Goal: Task Accomplishment & Management: Complete application form

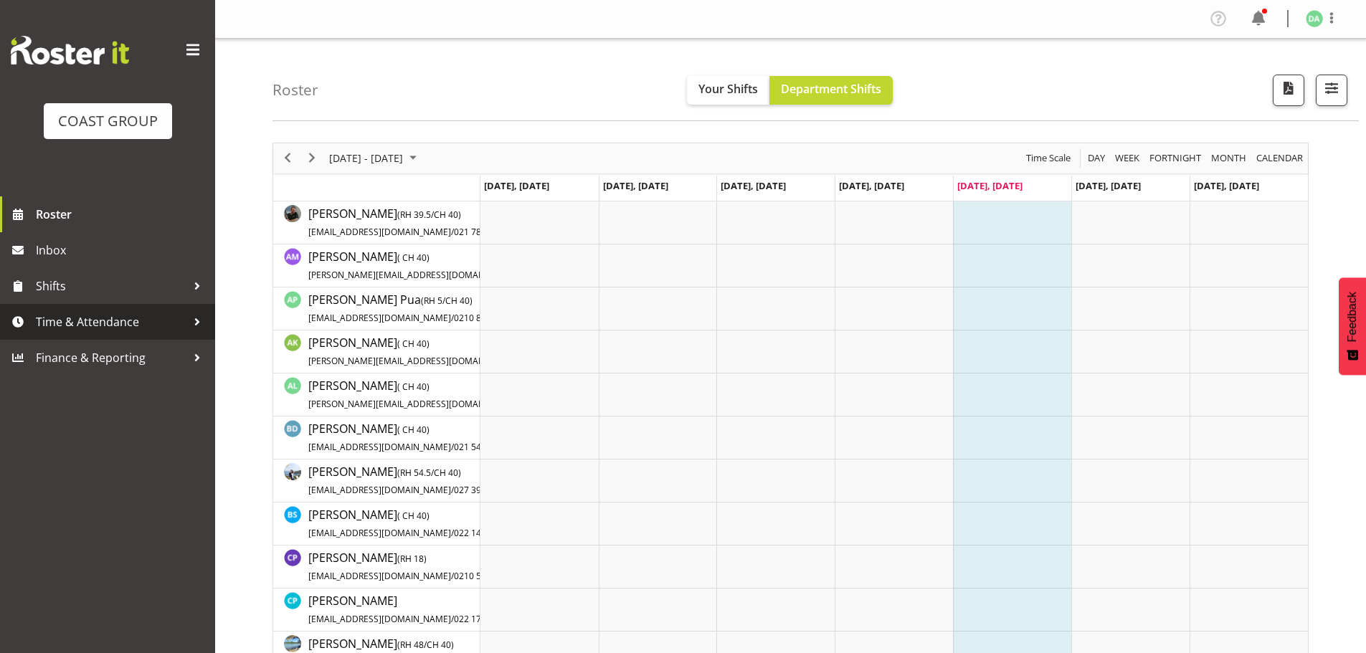
click at [148, 321] on span "Time & Attendance" at bounding box center [111, 322] width 151 height 22
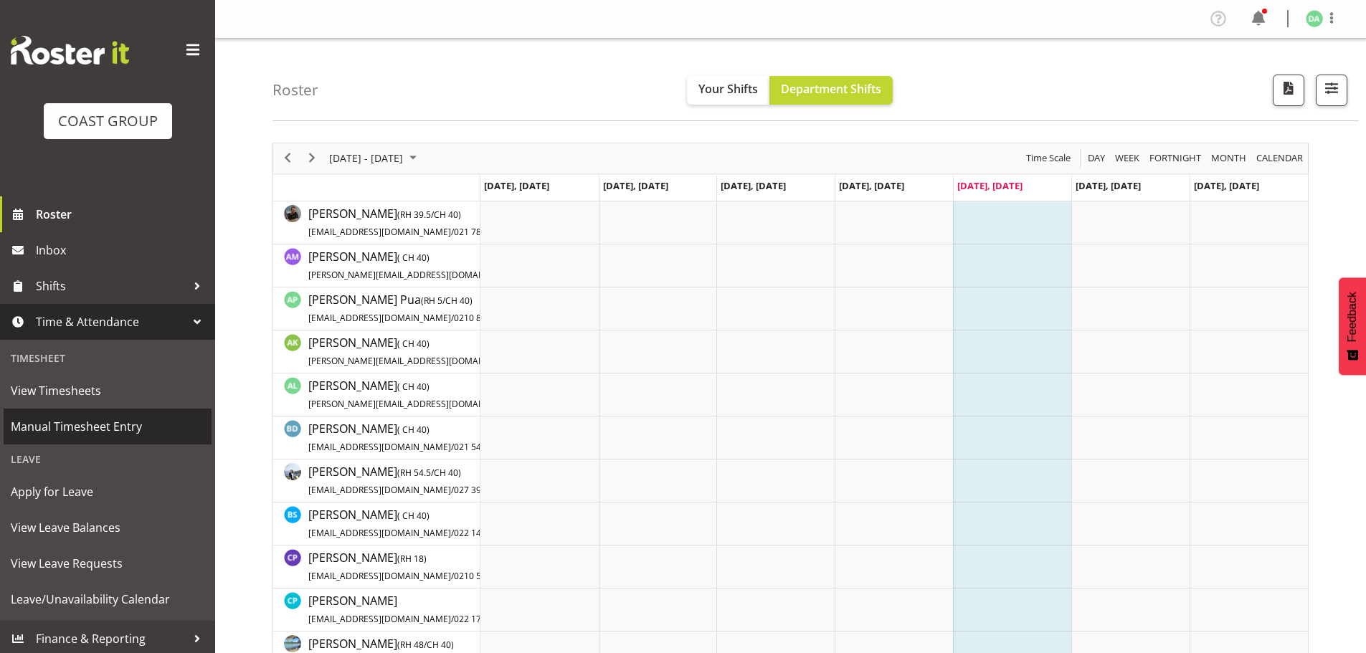
click at [66, 417] on span "Manual Timesheet Entry" at bounding box center [108, 427] width 194 height 22
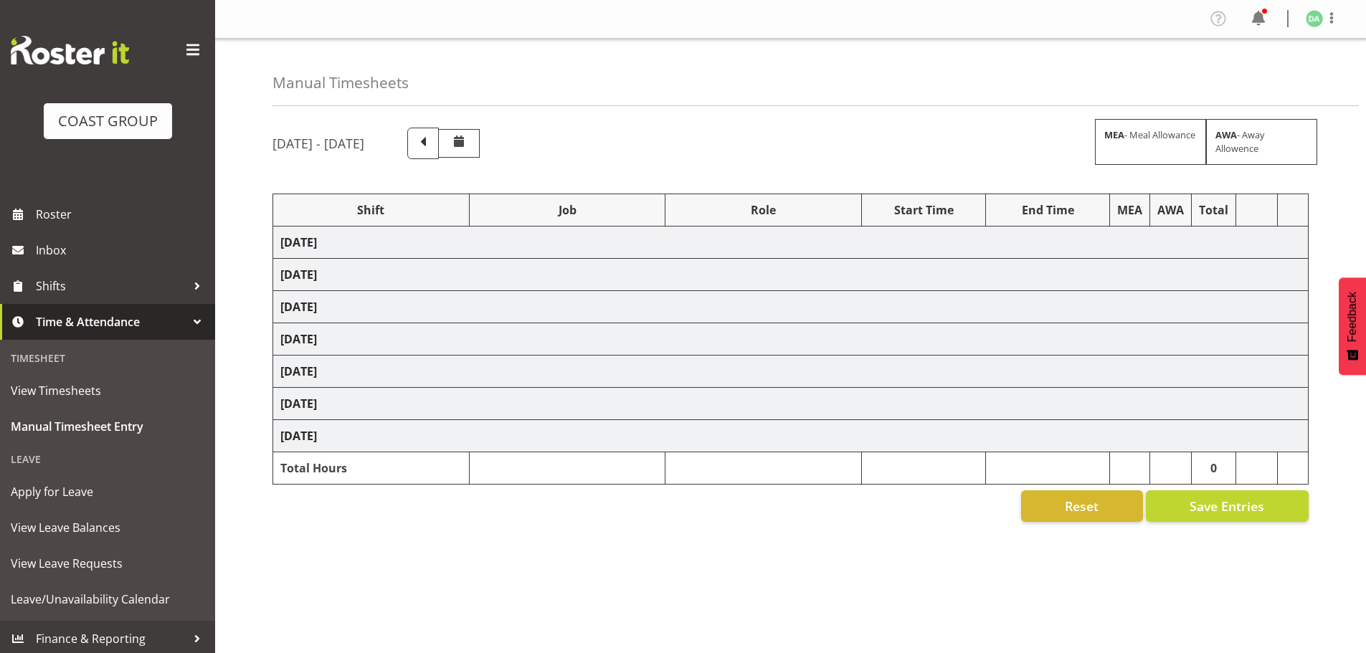
select select "9285"
select select "10417"
select select "8652"
select select "10290"
select select "8652"
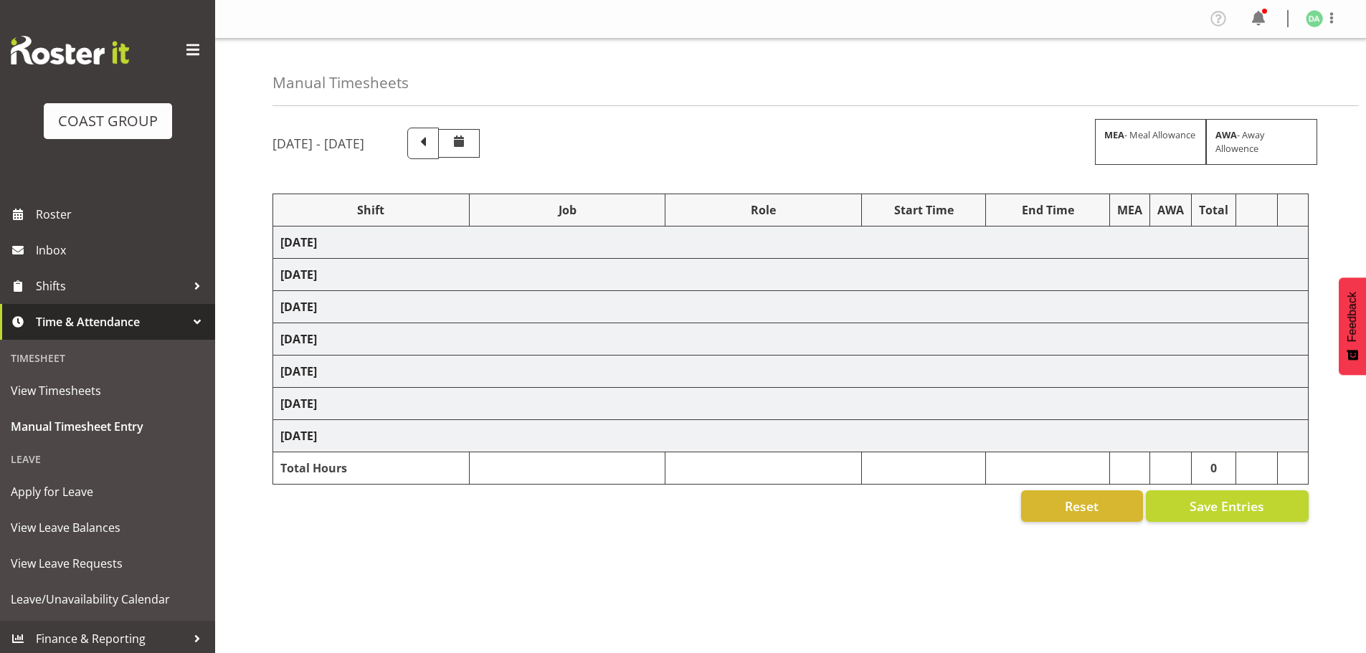
select select "10290"
select select "9358"
select select "8690"
select select "8654"
select select "9358"
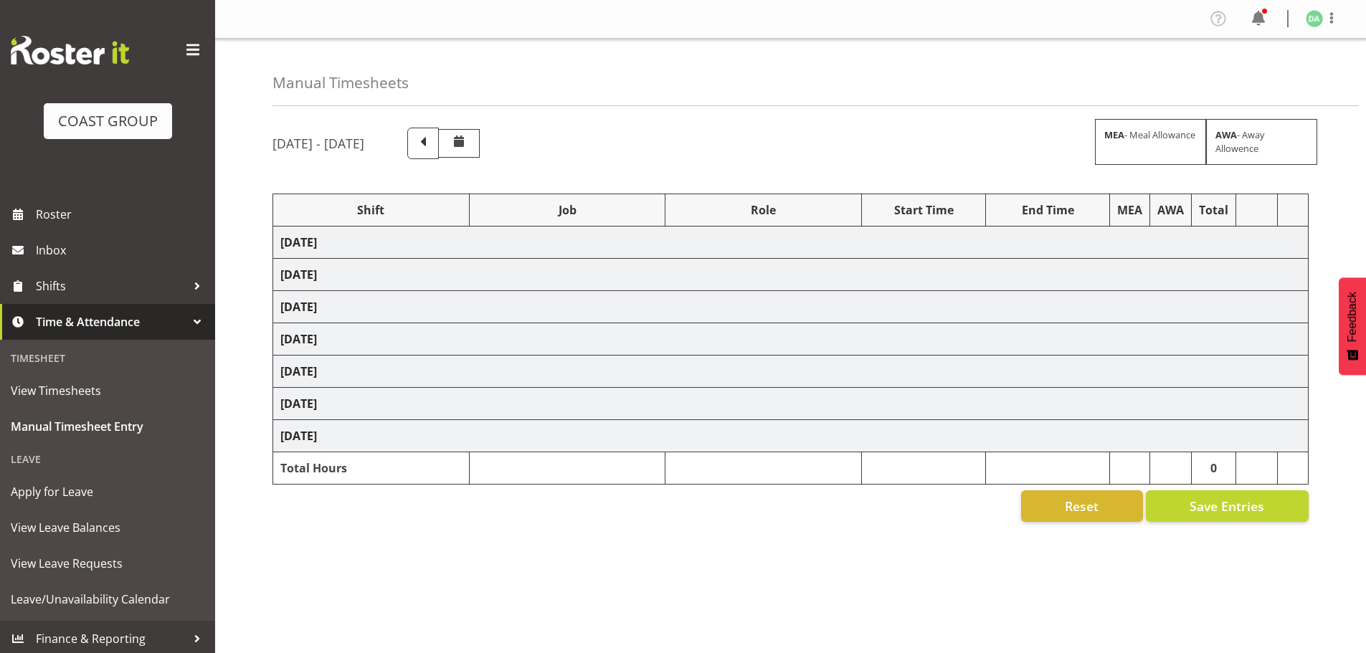
select select "8933"
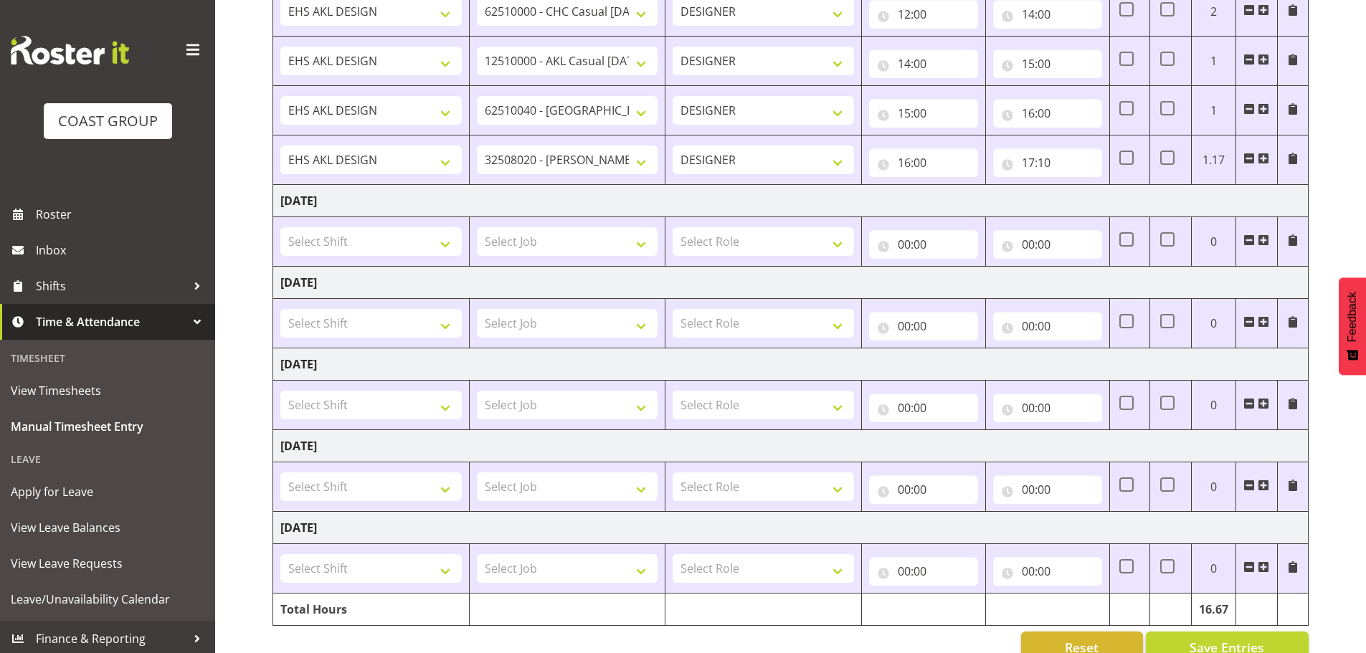
scroll to position [682, 0]
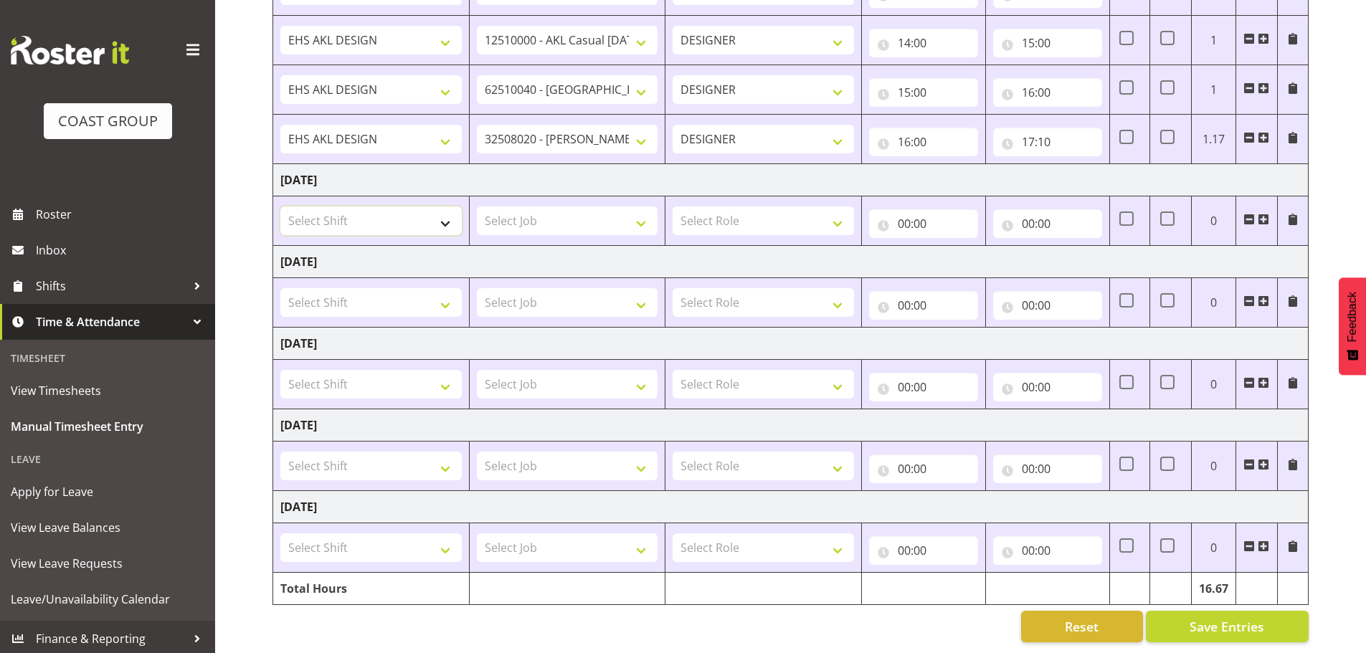
click at [379, 207] on select "Select Shift EHS AKL DESIGN" at bounding box center [370, 221] width 181 height 29
select select "1321"
click at [280, 207] on select "Select Shift EHS AKL DESIGN" at bounding box center [370, 221] width 181 height 29
click at [1265, 214] on span at bounding box center [1263, 219] width 11 height 11
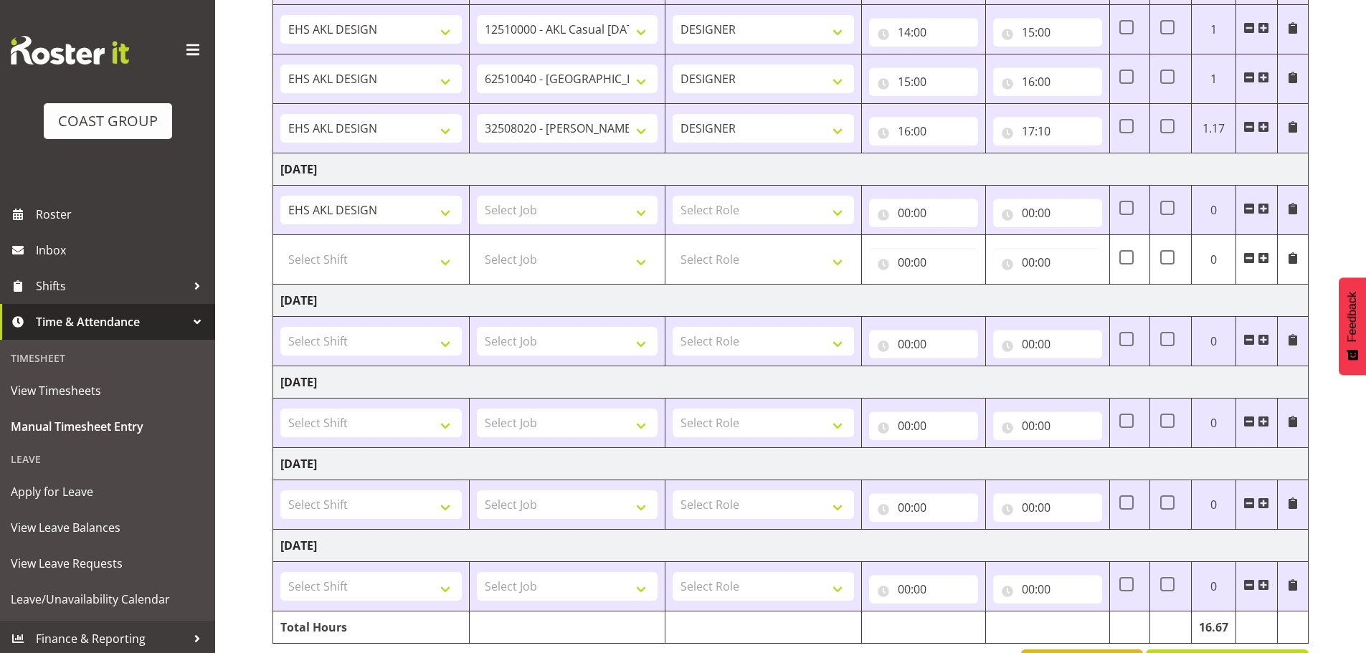
click at [1265, 209] on span at bounding box center [1263, 208] width 11 height 11
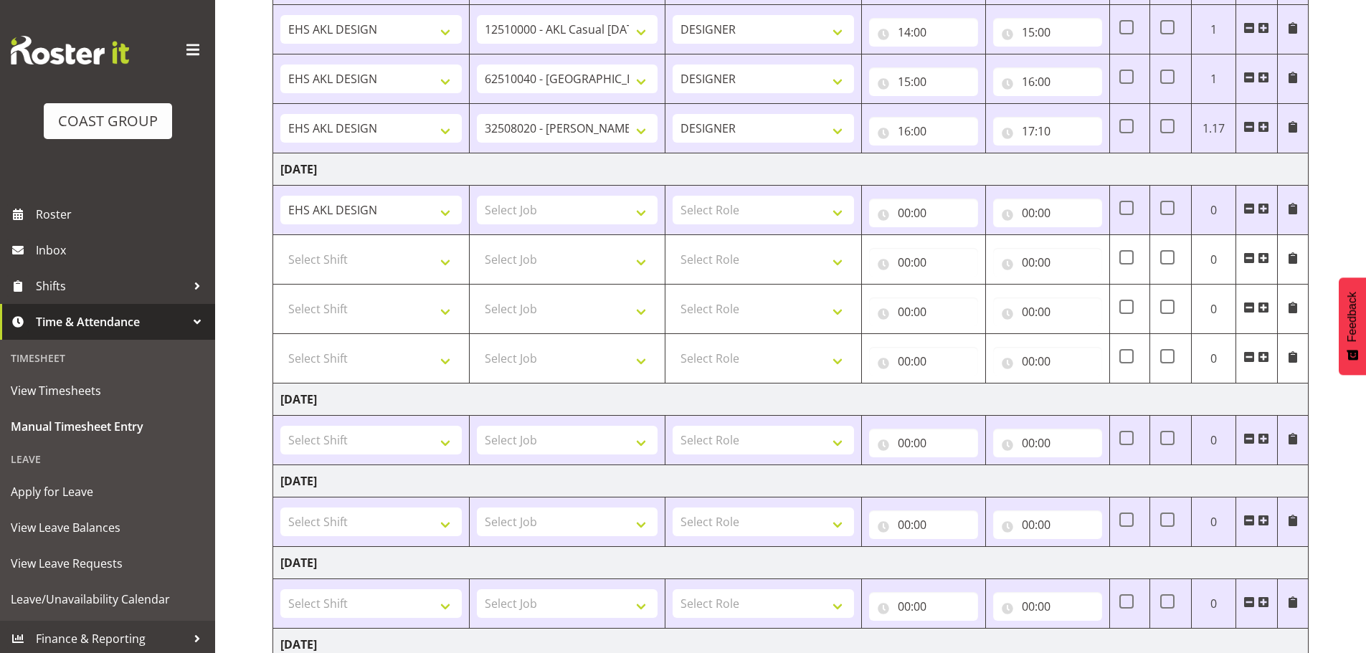
click at [1265, 209] on span at bounding box center [1263, 208] width 11 height 11
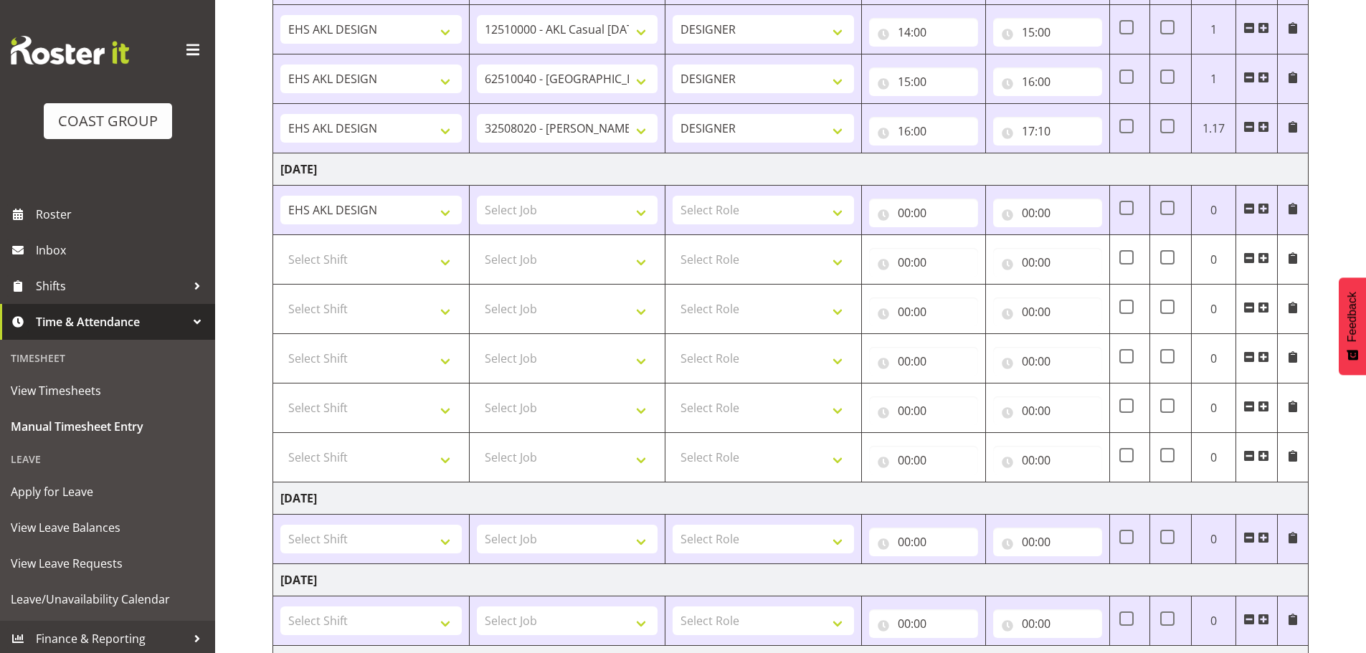
click at [1265, 209] on span at bounding box center [1263, 208] width 11 height 11
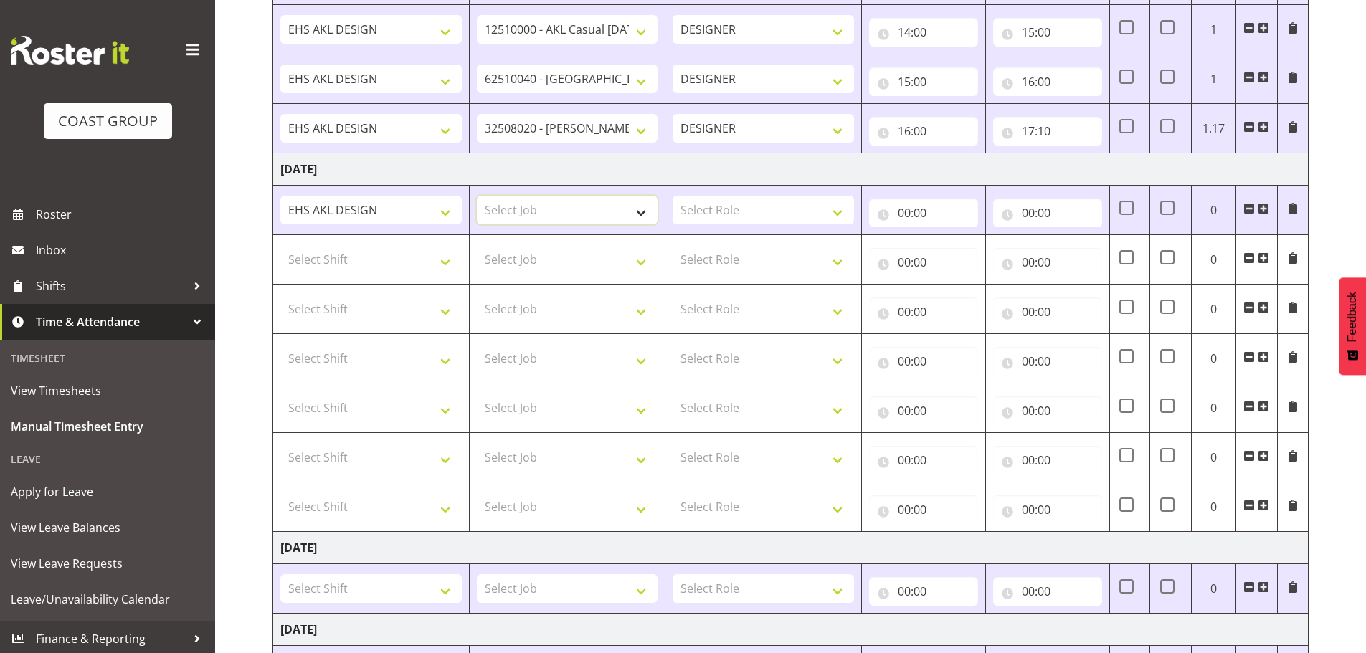
click at [529, 220] on select "Select Job 1 Carlton Events 1 [PERSON_NAME][GEOGRAPHIC_DATA] 1 [PERSON_NAME][GE…" at bounding box center [567, 210] width 181 height 29
select select "69"
click at [477, 196] on select "Select Job 1 Carlton Events 1 [PERSON_NAME][GEOGRAPHIC_DATA] 1 [PERSON_NAME][GE…" at bounding box center [567, 210] width 181 height 29
click at [741, 208] on select "Select Role DESIGNER Designer" at bounding box center [763, 210] width 181 height 29
select select "38"
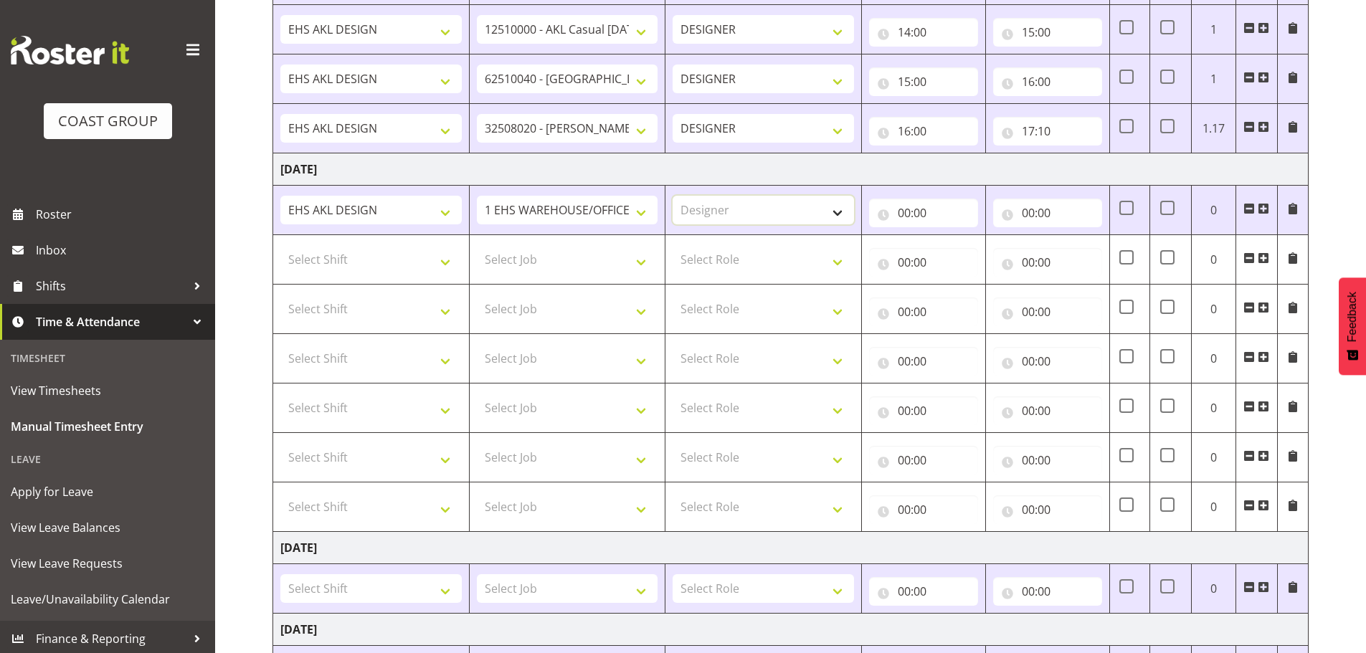
click at [673, 196] on select "Select Role DESIGNER Designer" at bounding box center [763, 210] width 181 height 29
click at [893, 207] on input "00:00" at bounding box center [923, 213] width 109 height 29
click at [969, 247] on select "00 01 02 03 04 05 06 07 08 09 10 11 12 13 14 15 16 17 18 19 20 21 22 23" at bounding box center [967, 250] width 32 height 29
select select "8"
click at [951, 236] on select "00 01 02 03 04 05 06 07 08 09 10 11 12 13 14 15 16 17 18 19 20 21 22 23" at bounding box center [967, 250] width 32 height 29
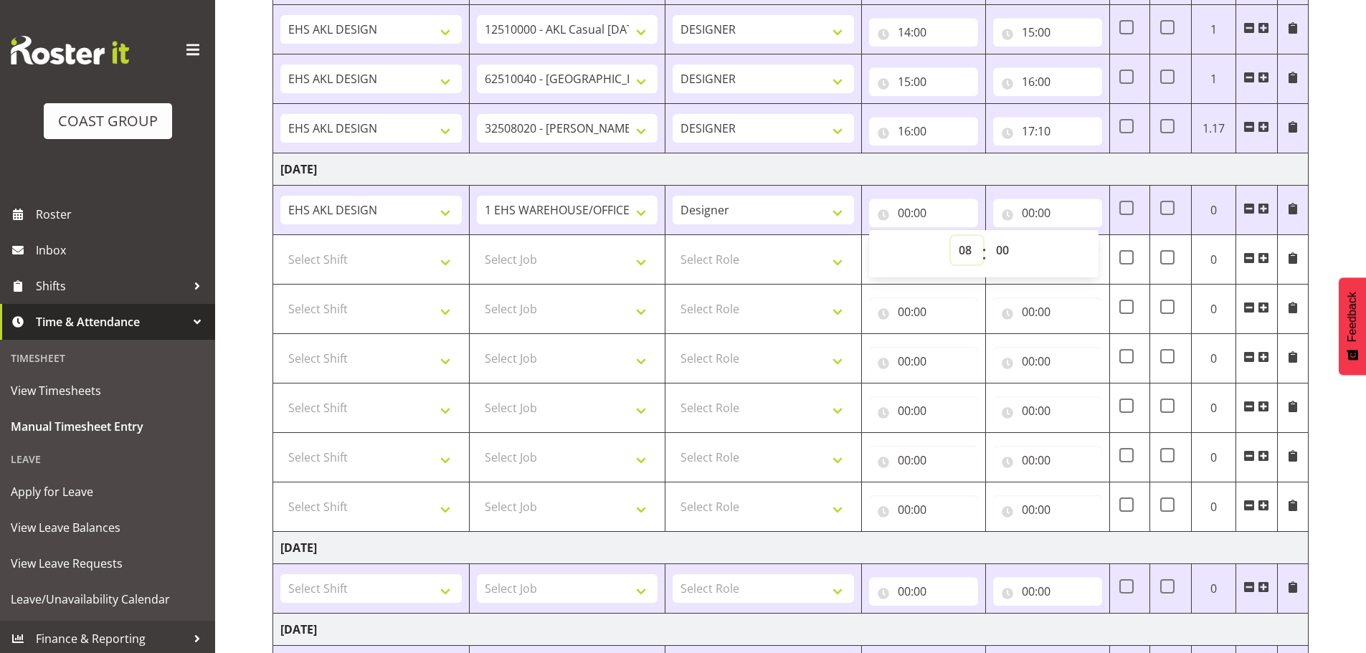
type input "08:00"
click at [1033, 216] on input "00:00" at bounding box center [1047, 213] width 109 height 29
click at [1080, 245] on select "00 01 02 03 04 05 06 07 08 09 10 11 12 13 14 15 16 17 18 19 20 21 22 23" at bounding box center [1091, 250] width 32 height 29
select select "8"
click at [1075, 236] on select "00 01 02 03 04 05 06 07 08 09 10 11 12 13 14 15 16 17 18 19 20 21 22 23" at bounding box center [1091, 250] width 32 height 29
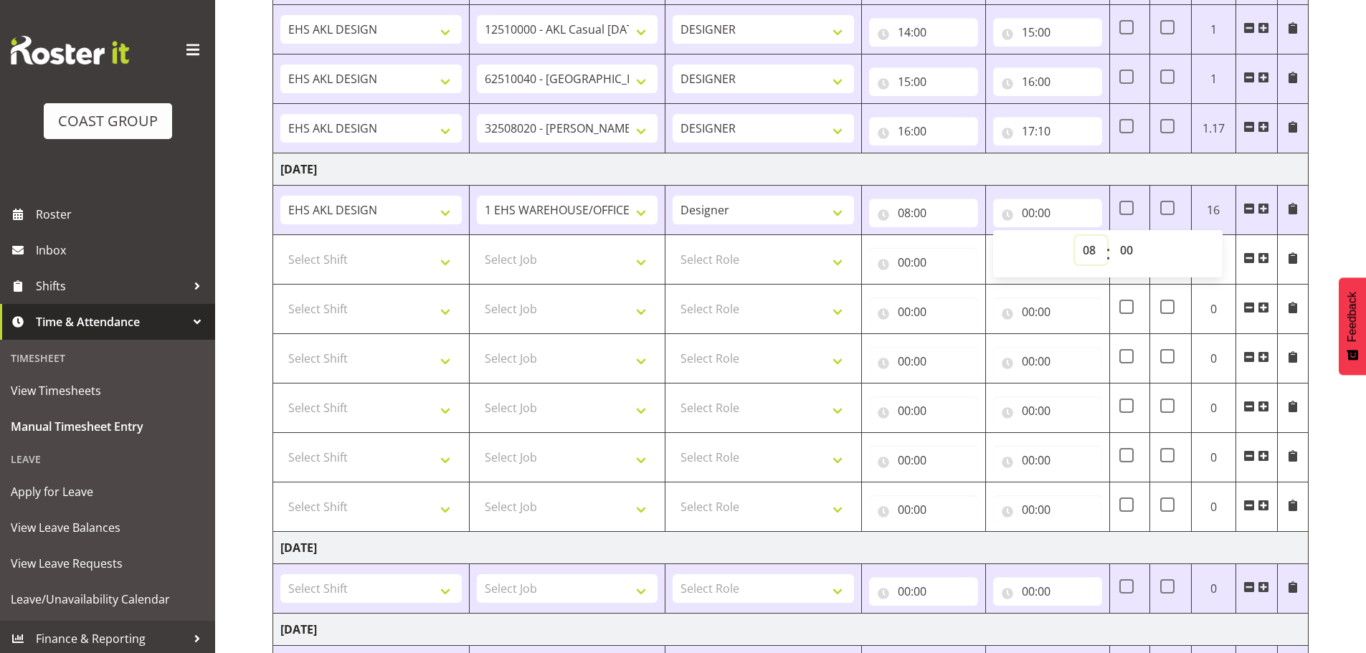
type input "08:00"
click at [1128, 255] on select "00 01 02 03 04 05 06 07 08 09 10 11 12 13 14 15 16 17 18 19 20 21 22 23 24 25 2…" at bounding box center [1128, 250] width 32 height 29
select select "30"
click at [1112, 236] on select "00 01 02 03 04 05 06 07 08 09 10 11 12 13 14 15 16 17 18 19 20 21 22 23 24 25 2…" at bounding box center [1128, 250] width 32 height 29
type input "08:30"
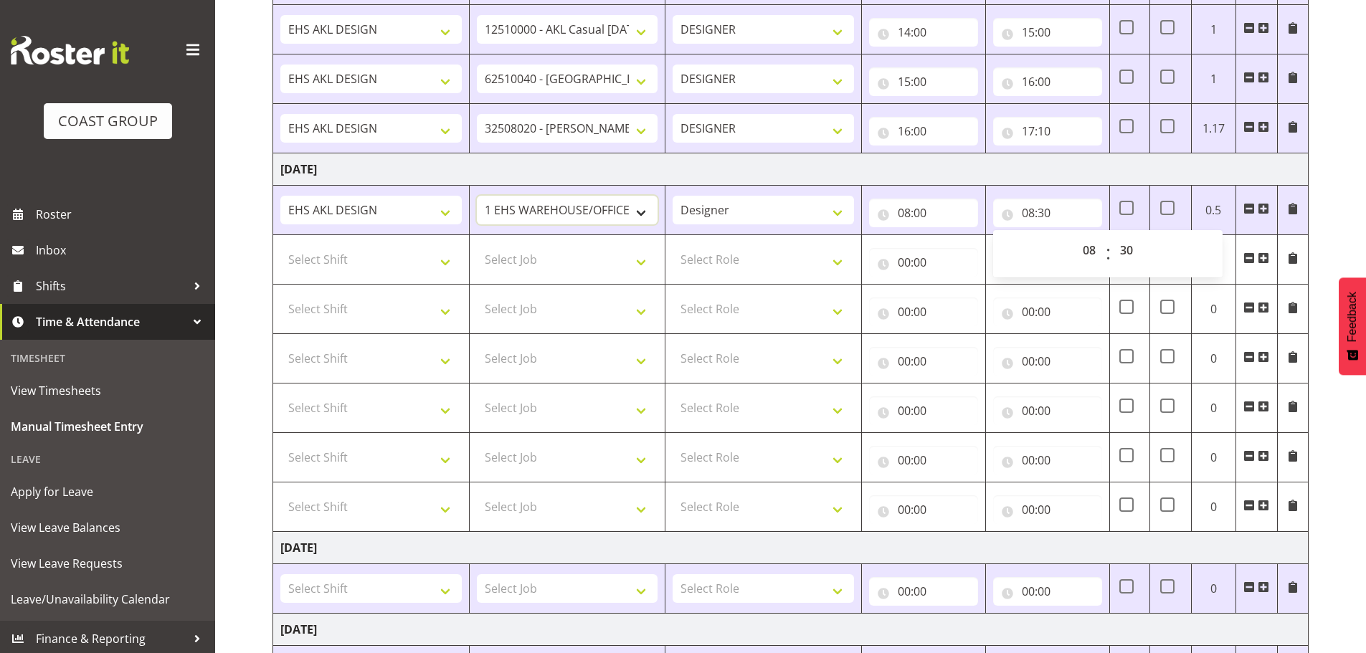
click at [579, 202] on select "1 Carlton Events 1 [PERSON_NAME] 1 [PERSON_NAME][GEOGRAPHIC_DATA] 1 EHS WAREHOU…" at bounding box center [567, 210] width 181 height 29
select select "10509"
click at [477, 196] on select "1 Carlton Events 1 [PERSON_NAME] 1 [PERSON_NAME][GEOGRAPHIC_DATA] 1 EHS WAREHOU…" at bounding box center [567, 210] width 181 height 29
click at [374, 258] on select "Select Shift EHS AKL DESIGN" at bounding box center [370, 259] width 181 height 29
select select "1321"
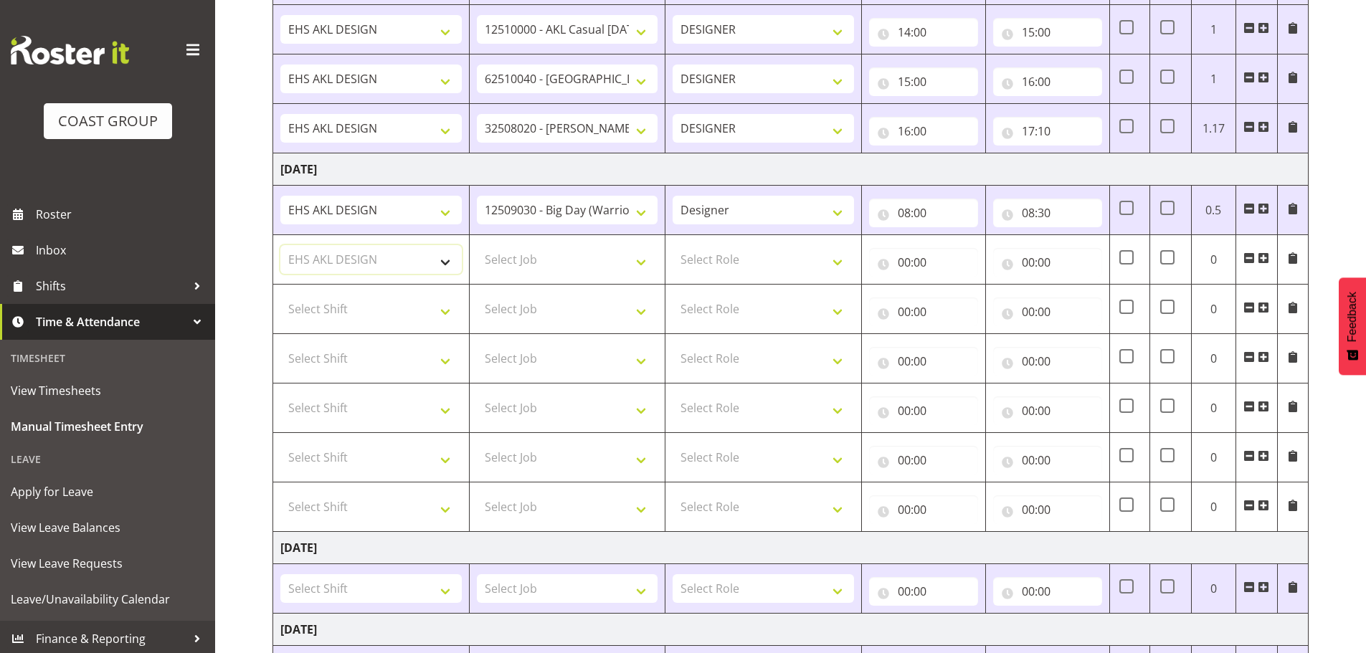
click at [280, 245] on select "Select Shift EHS AKL DESIGN" at bounding box center [370, 259] width 181 height 29
click at [595, 268] on select "Select Job 1 Carlton Events 1 [PERSON_NAME][GEOGRAPHIC_DATA] 1 [PERSON_NAME][GE…" at bounding box center [567, 259] width 181 height 29
select select "8514"
click at [477, 245] on select "Select Job 1 Carlton Events 1 [PERSON_NAME][GEOGRAPHIC_DATA] 1 [PERSON_NAME][GE…" at bounding box center [567, 259] width 181 height 29
click at [700, 273] on select "Select Role DESIGNER Designer" at bounding box center [763, 259] width 181 height 29
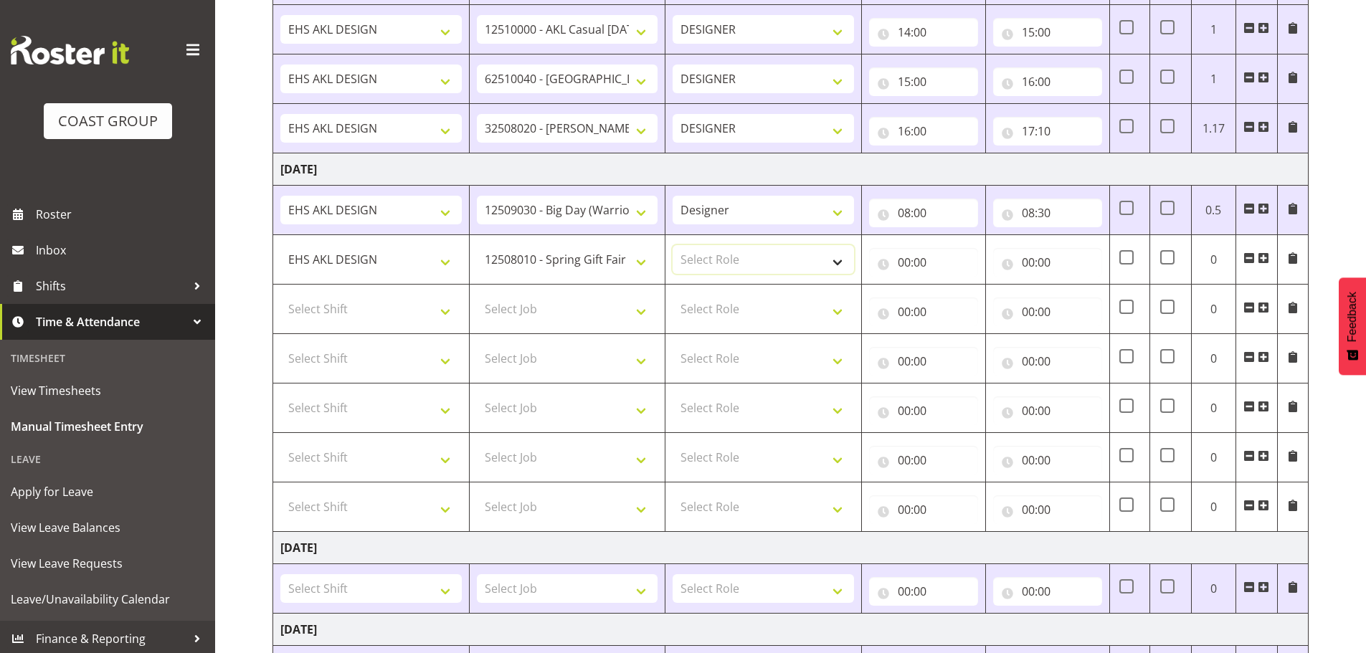
select select "215"
click at [673, 245] on select "Select Role DESIGNER Designer" at bounding box center [763, 259] width 181 height 29
drag, startPoint x: 913, startPoint y: 263, endPoint x: 931, endPoint y: 285, distance: 28.6
click at [914, 263] on input "00:00" at bounding box center [923, 262] width 109 height 29
click at [955, 293] on select "00 01 02 03 04 05 06 07 08 09 10 11 12 13 14 15 16 17 18 19 20 21 22 23" at bounding box center [967, 299] width 32 height 29
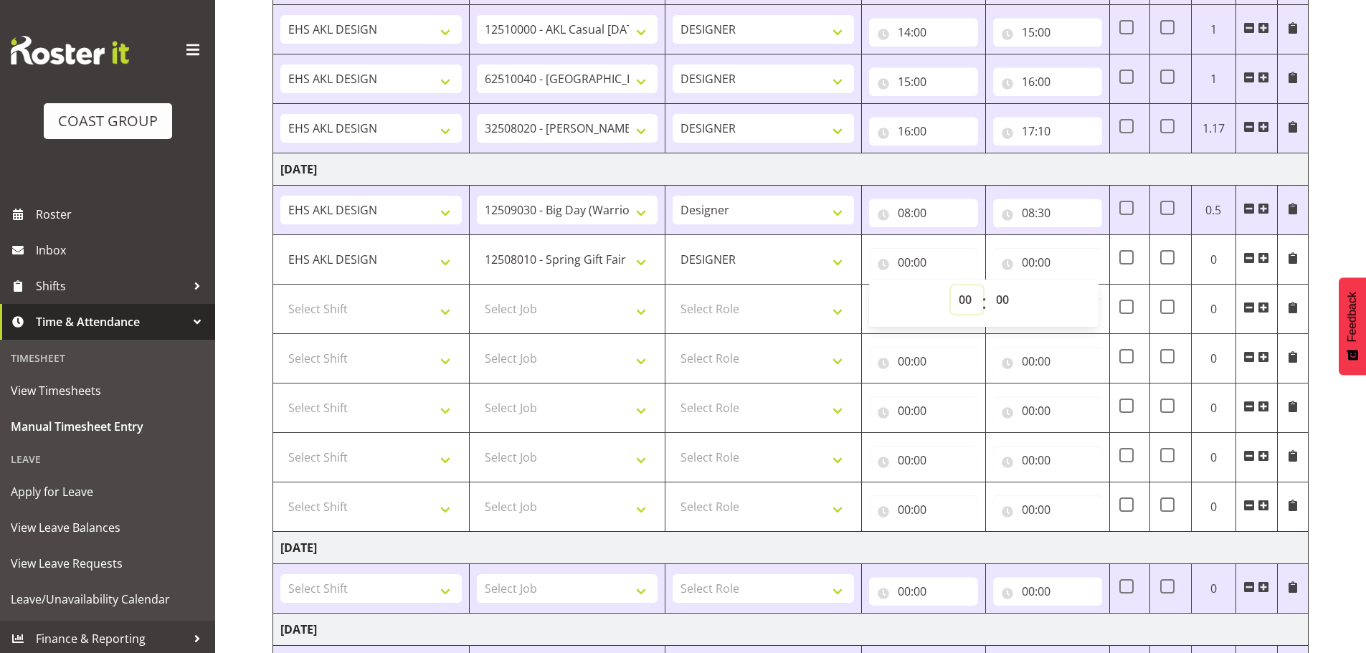
select select "8"
click at [951, 285] on select "00 01 02 03 04 05 06 07 08 09 10 11 12 13 14 15 16 17 18 19 20 21 22 23" at bounding box center [967, 299] width 32 height 29
type input "08:00"
click at [1003, 306] on select "00 01 02 03 04 05 06 07 08 09 10 11 12 13 14 15 16 17 18 19 20 21 22 23 24 25 2…" at bounding box center [1004, 299] width 32 height 29
select select "30"
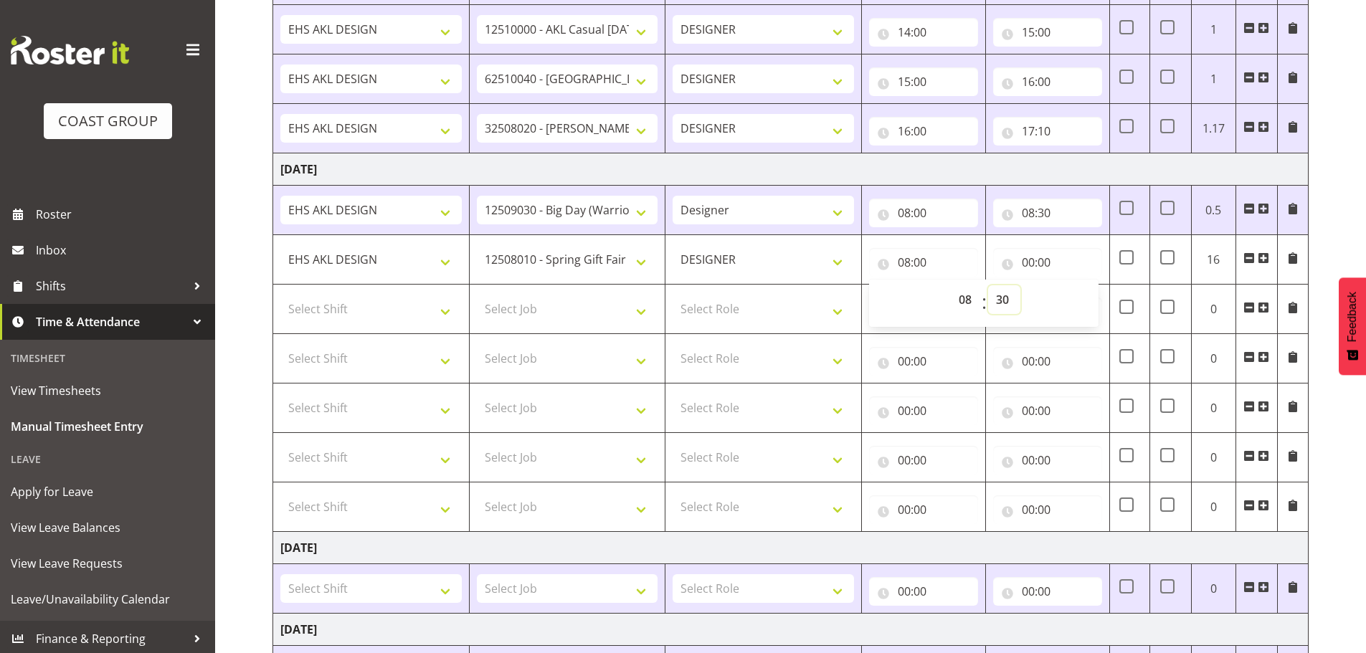
click at [988, 285] on select "00 01 02 03 04 05 06 07 08 09 10 11 12 13 14 15 16 17 18 19 20 21 22 23 24 25 2…" at bounding box center [1004, 299] width 32 height 29
type input "08:30"
click at [1058, 269] on input "00:00" at bounding box center [1047, 262] width 109 height 29
click at [1099, 301] on select "00 01 02 03 04 05 06 07 08 09 10 11 12 13 14 15 16 17 18 19 20 21 22 23" at bounding box center [1091, 299] width 32 height 29
select select "10"
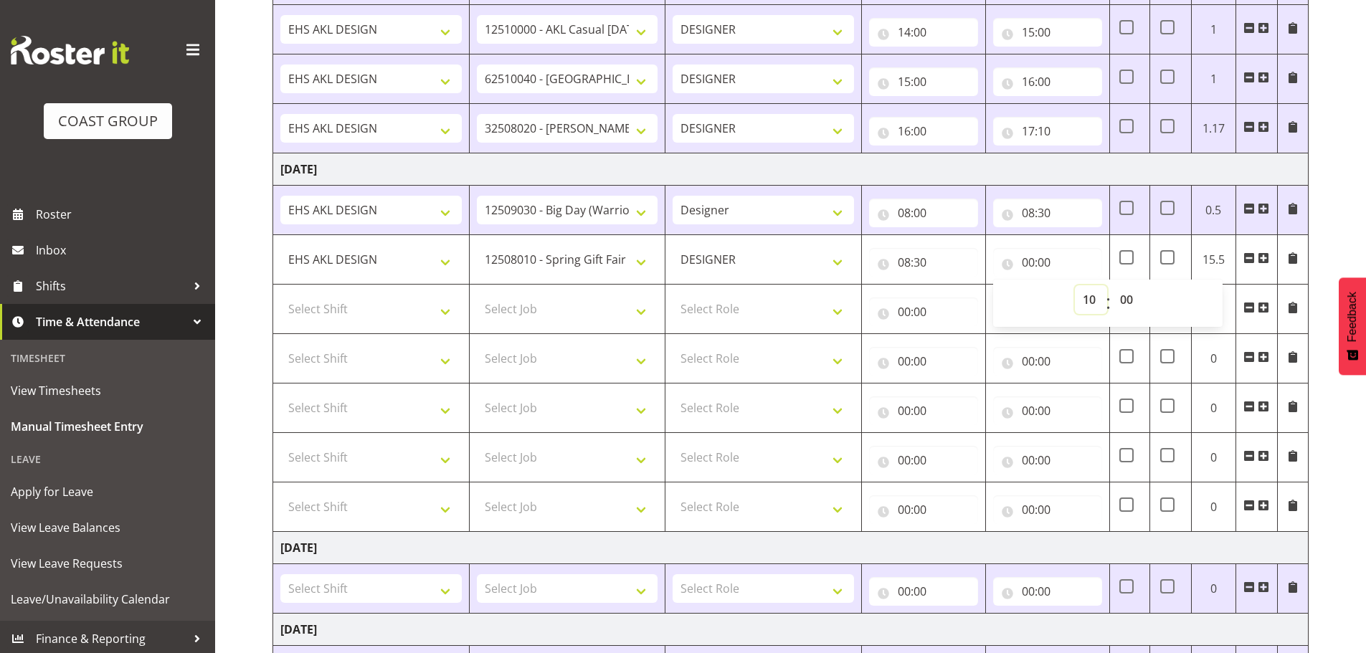
click at [1075, 285] on select "00 01 02 03 04 05 06 07 08 09 10 11 12 13 14 15 16 17 18 19 20 21 22 23" at bounding box center [1091, 299] width 32 height 29
type input "10:00"
drag, startPoint x: 376, startPoint y: 293, endPoint x: 376, endPoint y: 303, distance: 9.3
click at [376, 293] on td "Select Shift EHS AKL DESIGN" at bounding box center [371, 309] width 197 height 49
click at [379, 313] on select "Select Shift EHS AKL DESIGN" at bounding box center [370, 309] width 181 height 29
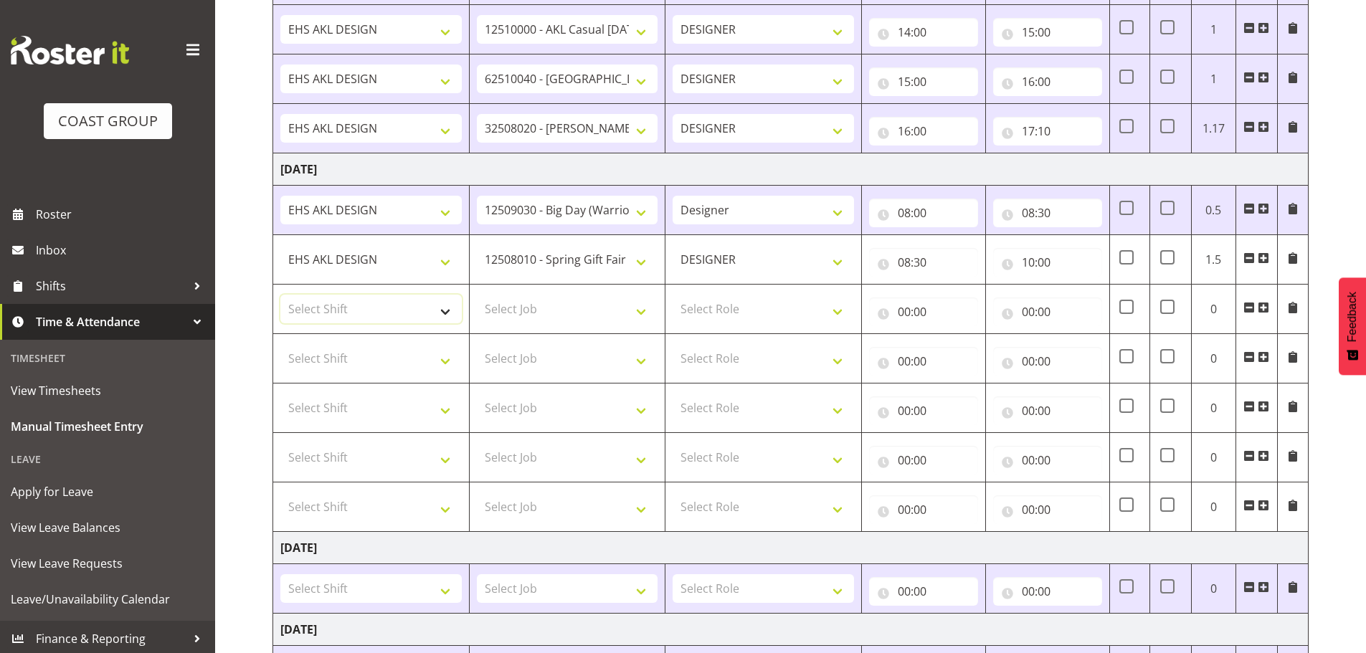
select select "1321"
click at [280, 295] on select "Select Shift EHS AKL DESIGN" at bounding box center [370, 309] width 181 height 29
click at [540, 314] on select "Select Job 1 Carlton Events 1 [PERSON_NAME][GEOGRAPHIC_DATA] 1 [PERSON_NAME][GE…" at bounding box center [567, 309] width 181 height 29
select select "9140"
click at [477, 295] on select "Select Job 1 Carlton Events 1 [PERSON_NAME][GEOGRAPHIC_DATA] 1 [PERSON_NAME][GE…" at bounding box center [567, 309] width 181 height 29
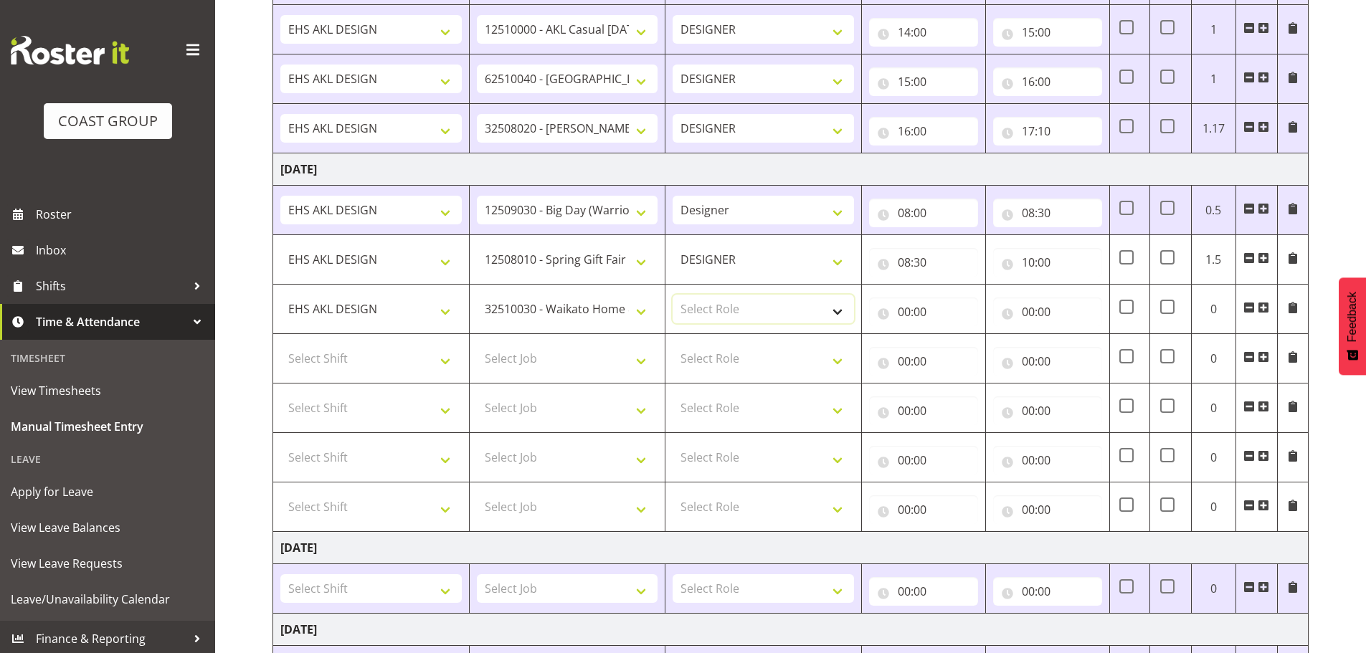
click at [731, 310] on select "Select Role DESIGNER Designer" at bounding box center [763, 309] width 181 height 29
select select "215"
click at [673, 295] on select "Select Role DESIGNER Designer" at bounding box center [763, 309] width 181 height 29
click at [907, 313] on input "00:00" at bounding box center [923, 312] width 109 height 29
click at [957, 351] on select "00 01 02 03 04 05 06 07 08 09 10 11 12 13 14 15 16 17 18 19 20 21 22 23" at bounding box center [967, 349] width 32 height 29
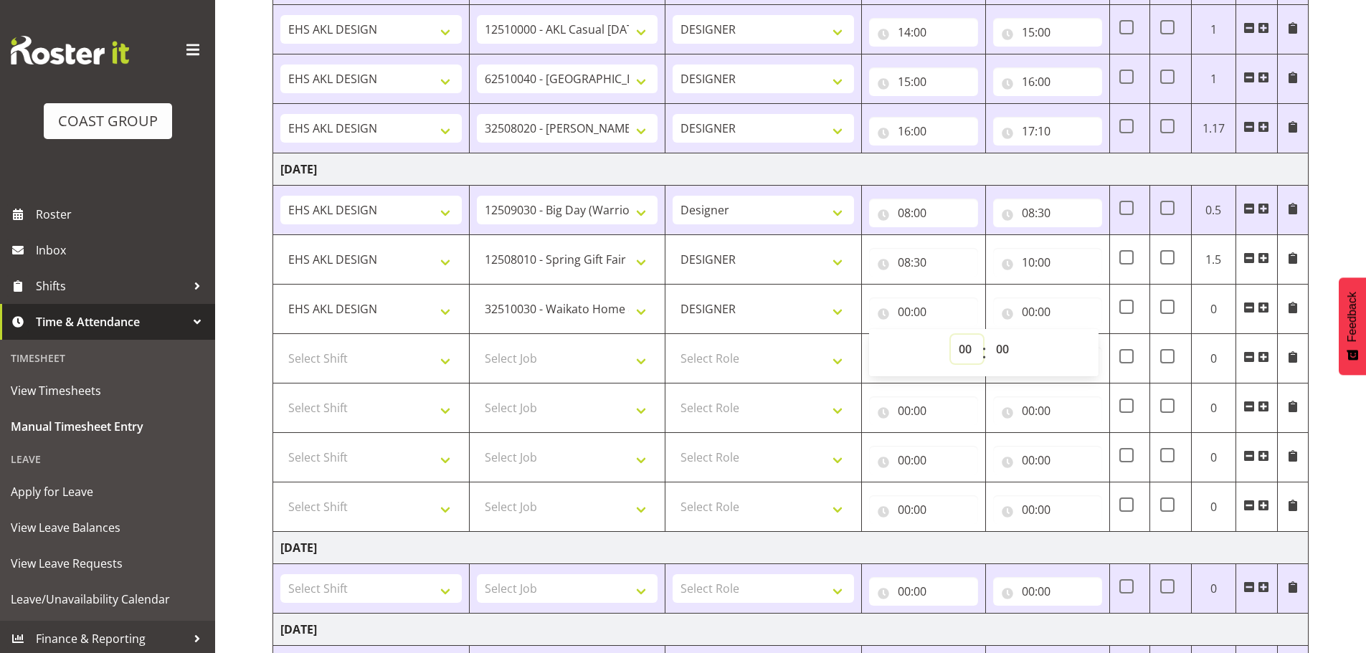
select select "10"
click at [951, 335] on select "00 01 02 03 04 05 06 07 08 09 10 11 12 13 14 15 16 17 18 19 20 21 22 23" at bounding box center [967, 349] width 32 height 29
type input "10:00"
click at [1032, 299] on input "00:00" at bounding box center [1047, 312] width 109 height 29
click at [1089, 338] on select "00 01 02 03 04 05 06 07 08 09 10 11 12 13 14 15 16 17 18 19 20 21 22 23" at bounding box center [1091, 349] width 32 height 29
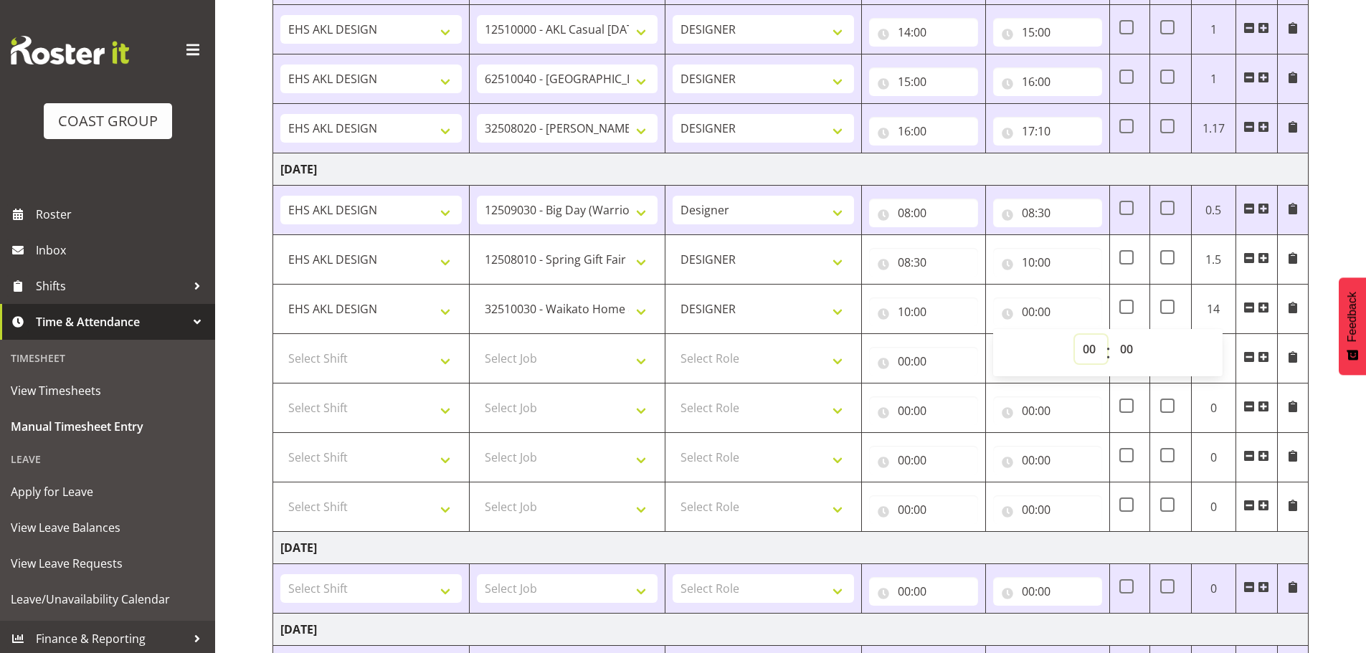
select select "11"
click at [1075, 335] on select "00 01 02 03 04 05 06 07 08 09 10 11 12 13 14 15 16 17 18 19 20 21 22 23" at bounding box center [1091, 349] width 32 height 29
type input "11:00"
click at [410, 366] on select "Select Shift EHS AKL DESIGN" at bounding box center [370, 358] width 181 height 29
select select "1321"
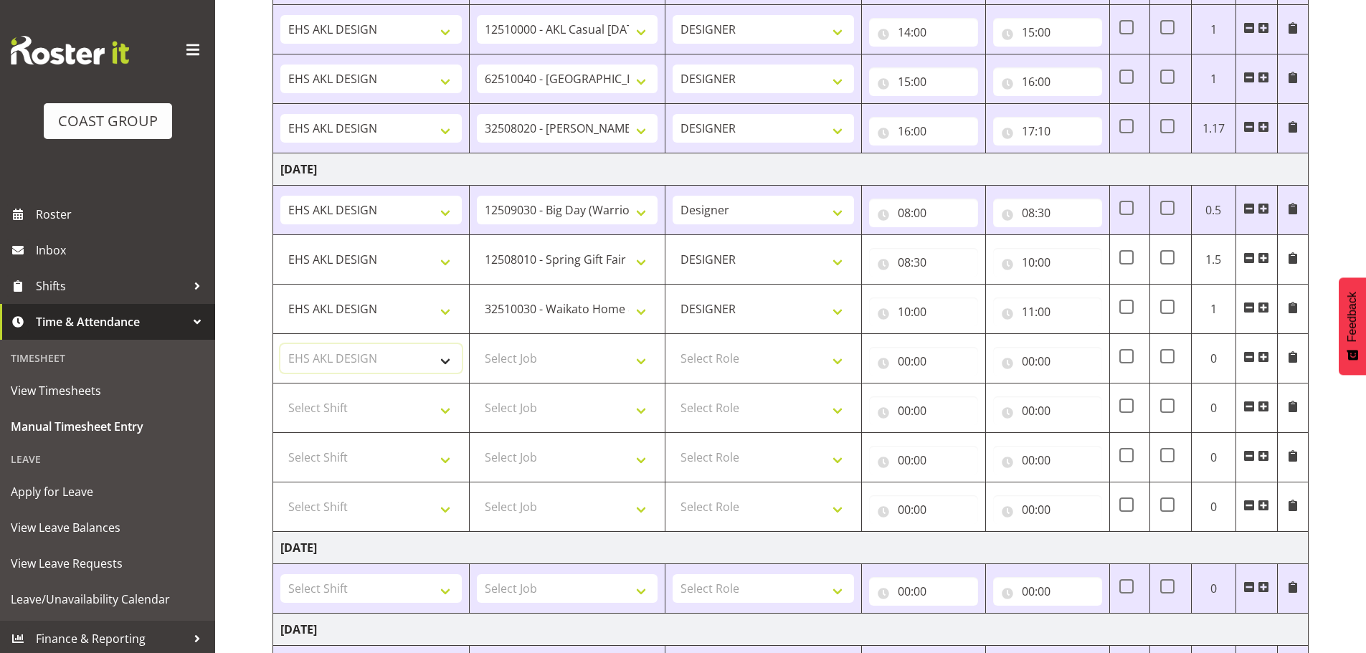
click at [280, 344] on select "Select Shift EHS AKL DESIGN" at bounding box center [370, 358] width 181 height 29
click at [554, 355] on select "Select Job 1 Carlton Events 1 [PERSON_NAME][GEOGRAPHIC_DATA] 1 [PERSON_NAME][GE…" at bounding box center [567, 358] width 181 height 29
select select "8514"
click at [477, 344] on select "Select Job 1 Carlton Events 1 [PERSON_NAME][GEOGRAPHIC_DATA] 1 [PERSON_NAME][GE…" at bounding box center [567, 358] width 181 height 29
click at [777, 366] on select "Select Role DESIGNER Designer" at bounding box center [763, 358] width 181 height 29
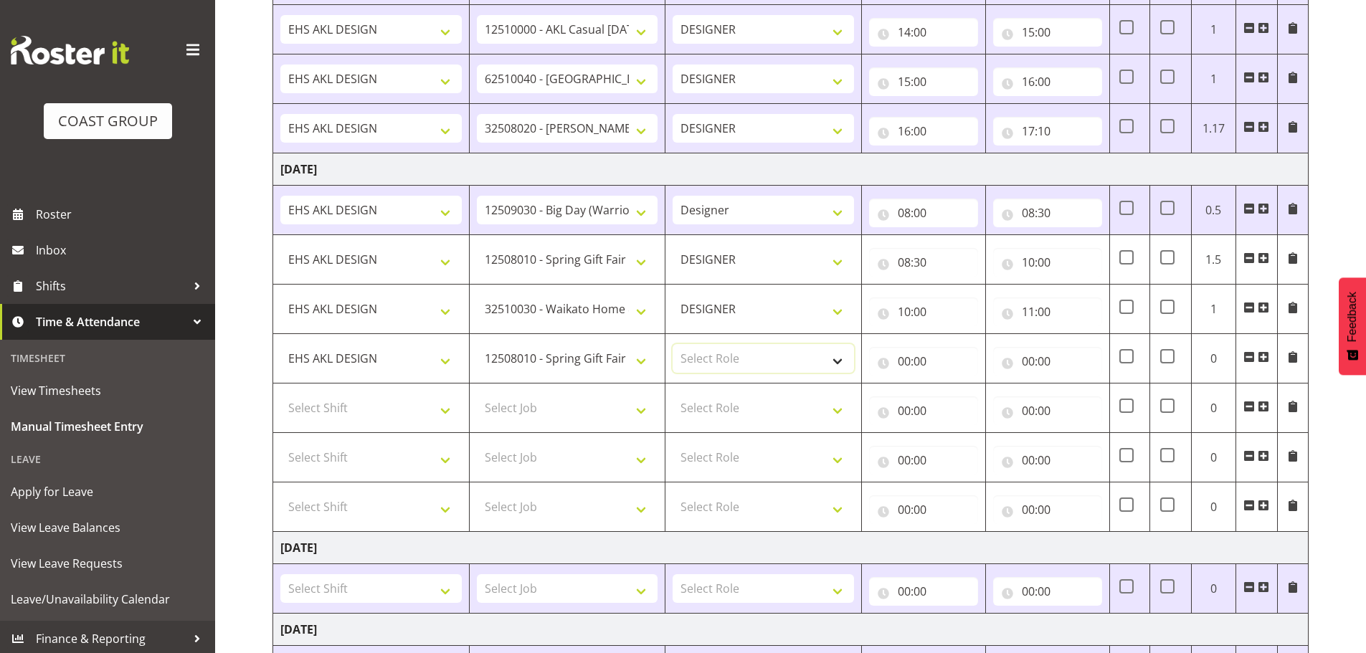
select select "215"
click at [673, 344] on select "Select Role DESIGNER Designer" at bounding box center [763, 358] width 181 height 29
click at [947, 363] on input "00:00" at bounding box center [923, 361] width 109 height 29
click at [965, 393] on select "00 01 02 03 04 05 06 07 08 09 10 11 12 13 14 15 16 17 18 19 20 21 22 23" at bounding box center [967, 398] width 32 height 29
select select "11"
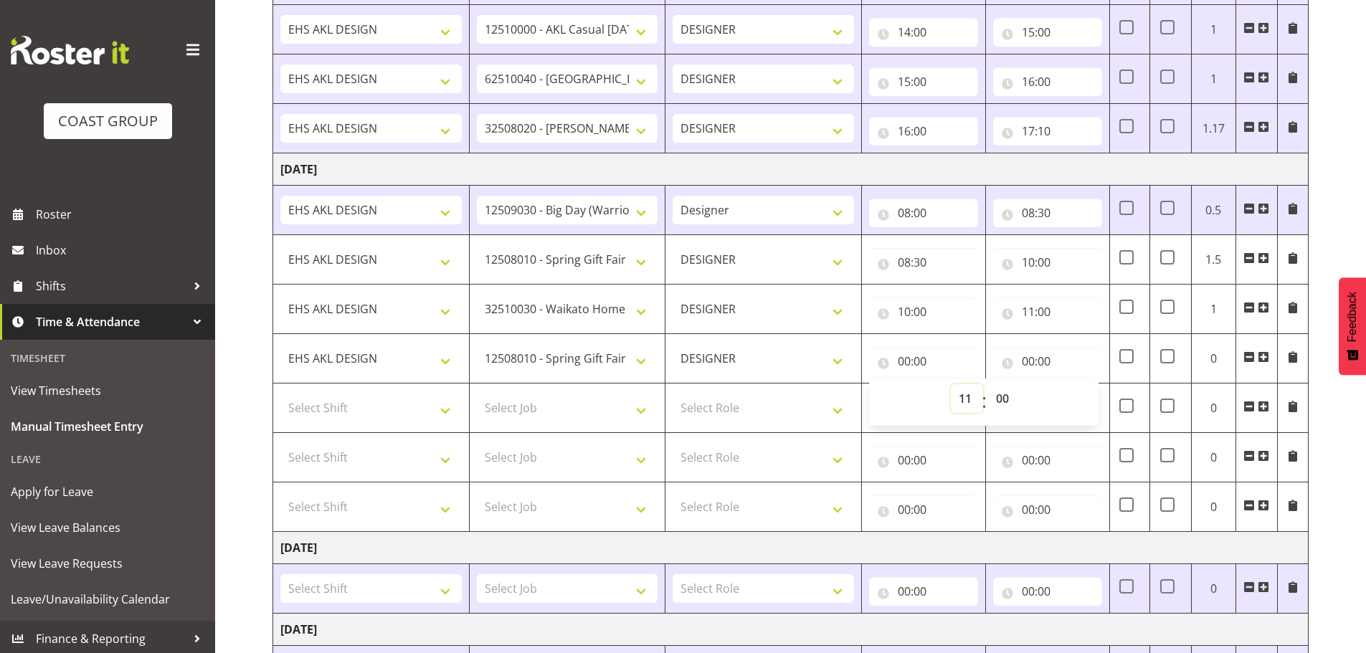
click at [951, 384] on select "00 01 02 03 04 05 06 07 08 09 10 11 12 13 14 15 16 17 18 19 20 21 22 23" at bounding box center [967, 398] width 32 height 29
type input "11:00"
click at [1038, 356] on input "00:00" at bounding box center [1047, 361] width 109 height 29
click at [1096, 398] on select "00 01 02 03 04 05 06 07 08 09 10 11 12 13 14 15 16 17 18 19 20 21 22 23" at bounding box center [1091, 398] width 32 height 29
select select "11"
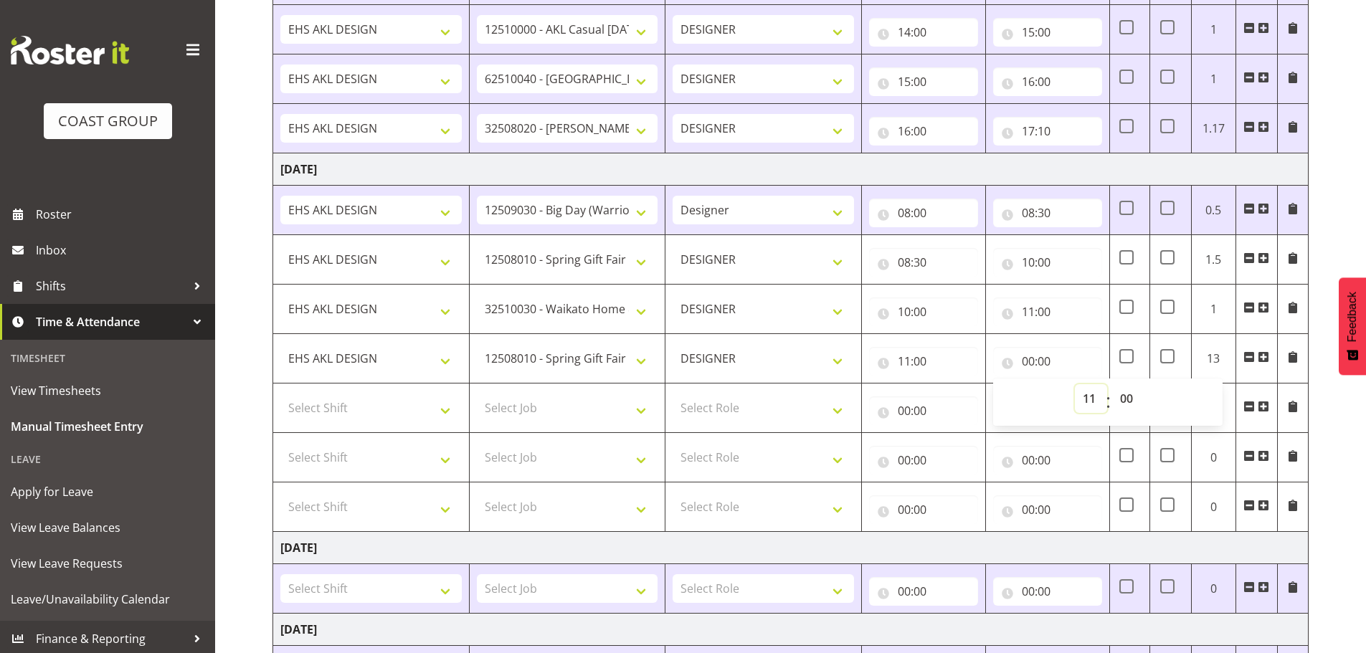
click at [1075, 384] on select "00 01 02 03 04 05 06 07 08 09 10 11 12 13 14 15 16 17 18 19 20 21 22 23" at bounding box center [1091, 398] width 32 height 29
type input "11:00"
click at [1130, 392] on select "00 01 02 03 04 05 06 07 08 09 10 11 12 13 14 15 16 17 18 19 20 21 22 23 24 25 2…" at bounding box center [1128, 398] width 32 height 29
select select "30"
click at [1112, 384] on select "00 01 02 03 04 05 06 07 08 09 10 11 12 13 14 15 16 17 18 19 20 21 22 23 24 25 2…" at bounding box center [1128, 398] width 32 height 29
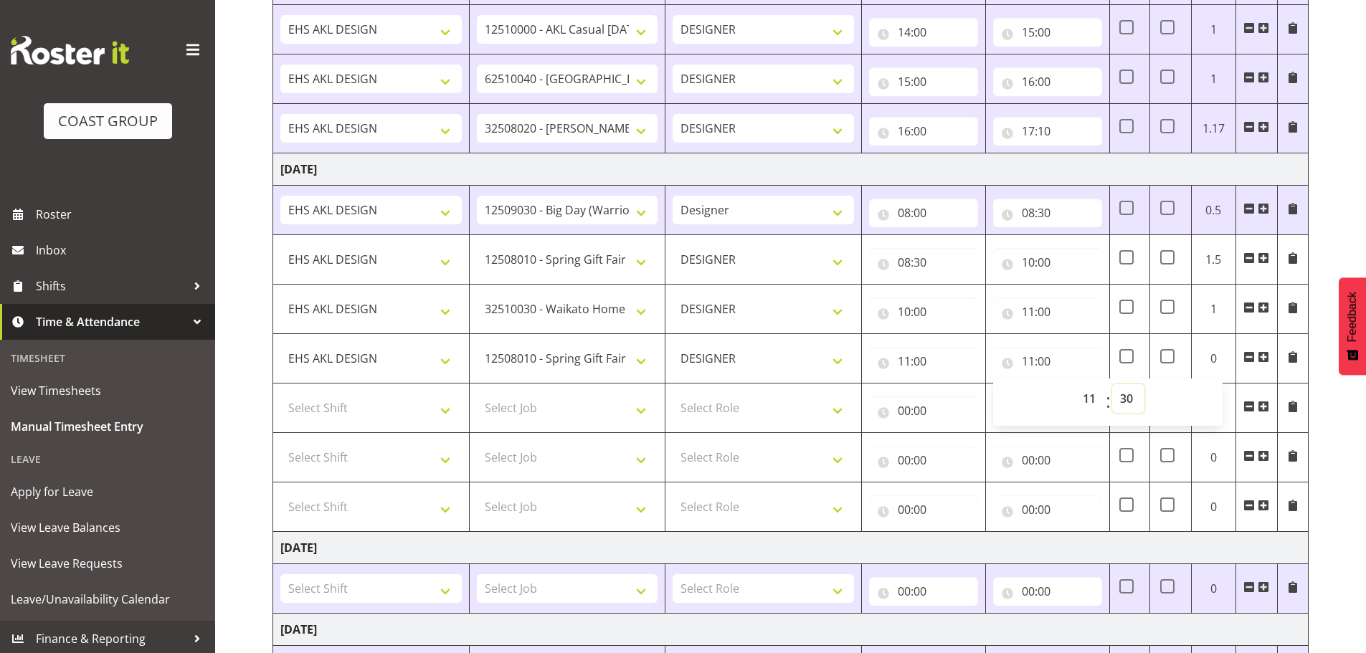
type input "11:30"
drag, startPoint x: 374, startPoint y: 404, endPoint x: 363, endPoint y: 422, distance: 20.9
click at [374, 404] on select "Select Shift EHS AKL DESIGN" at bounding box center [370, 408] width 181 height 29
select select "1321"
click at [280, 394] on select "Select Shift EHS AKL DESIGN" at bounding box center [370, 408] width 181 height 29
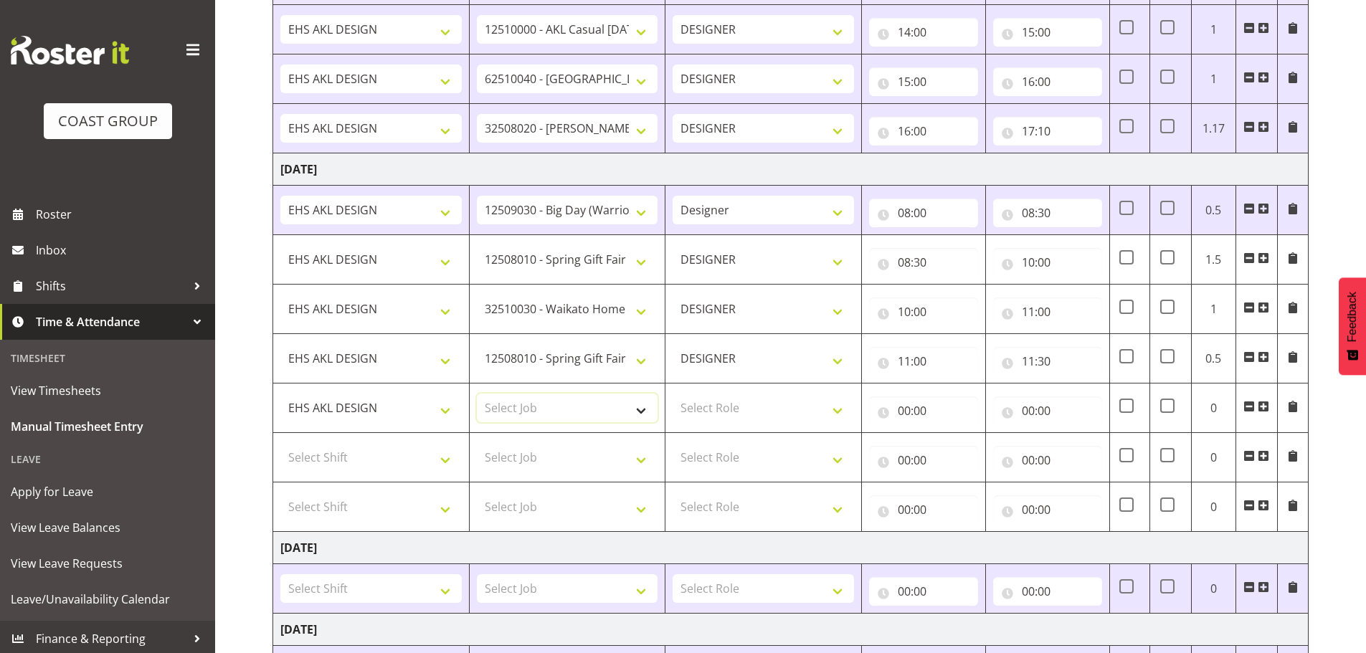
click at [555, 418] on select "Select Job 1 Carlton Events 1 [PERSON_NAME][GEOGRAPHIC_DATA] 1 [PERSON_NAME][GE…" at bounding box center [567, 408] width 181 height 29
select select "8933"
click at [477, 394] on select "Select Job 1 Carlton Events 1 [PERSON_NAME][GEOGRAPHIC_DATA] 1 [PERSON_NAME][GE…" at bounding box center [567, 408] width 181 height 29
click at [728, 417] on select "Select Role DESIGNER Designer" at bounding box center [763, 408] width 181 height 29
select select "215"
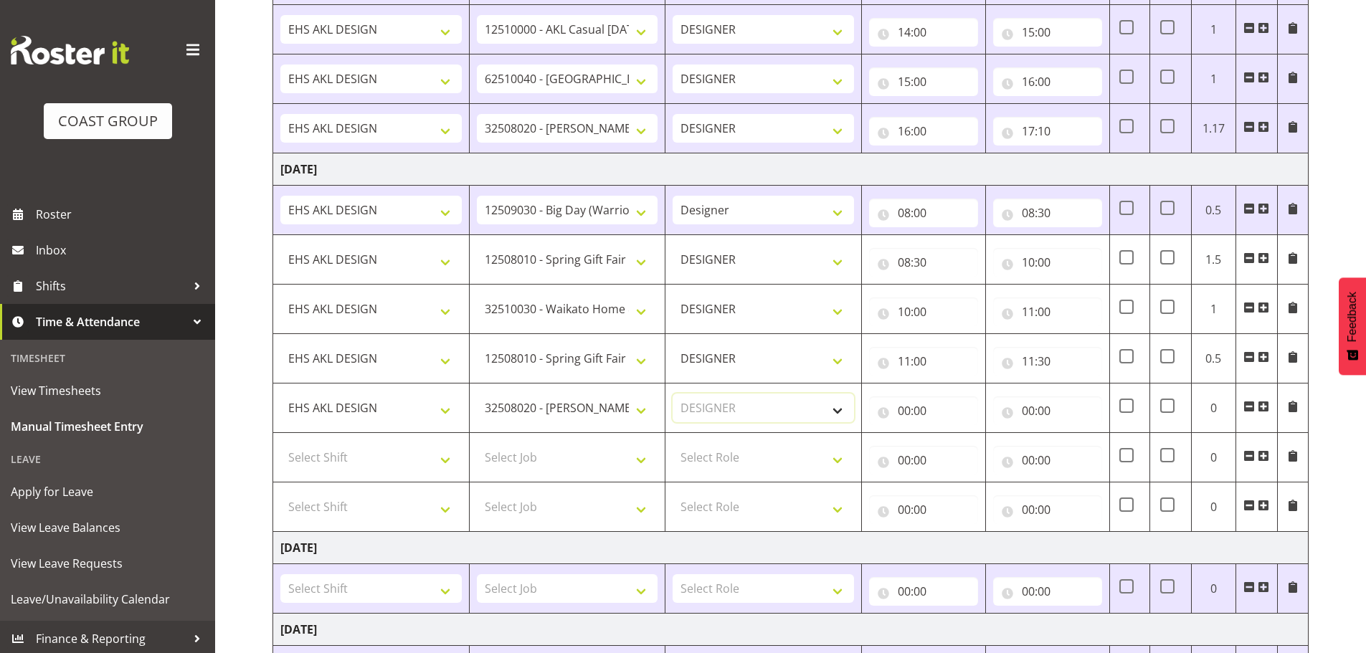
click at [673, 394] on select "Select Role DESIGNER Designer" at bounding box center [763, 408] width 181 height 29
click at [922, 421] on input "00:00" at bounding box center [923, 411] width 109 height 29
click at [972, 445] on select "00 01 02 03 04 05 06 07 08 09 10 11 12 13 14 15 16 17 18 19 20 21 22 23" at bounding box center [967, 448] width 32 height 29
select select "11"
click at [951, 434] on select "00 01 02 03 04 05 06 07 08 09 10 11 12 13 14 15 16 17 18 19 20 21 22 23" at bounding box center [967, 448] width 32 height 29
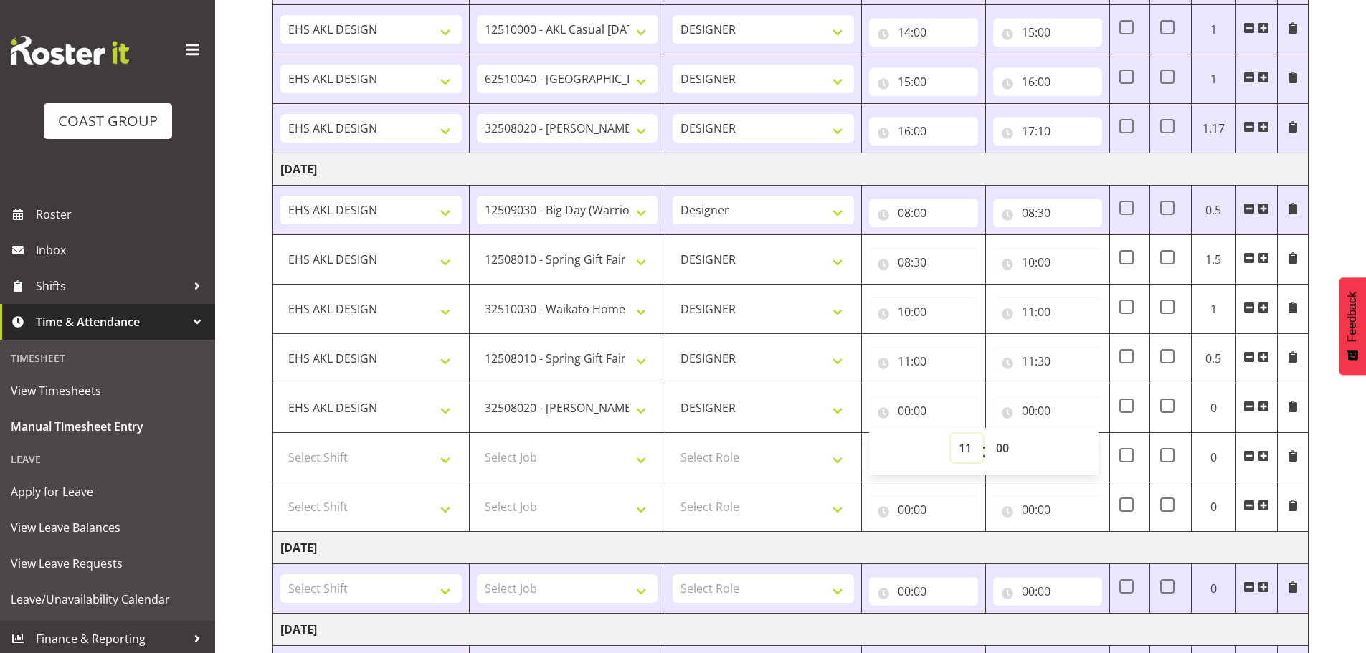
type input "11:00"
click at [1001, 440] on select "00 01 02 03 04 05 06 07 08 09 10 11 12 13 14 15 16 17 18 19 20 21 22 23 24 25 2…" at bounding box center [1004, 448] width 32 height 29
select select "30"
click at [988, 434] on select "00 01 02 03 04 05 06 07 08 09 10 11 12 13 14 15 16 17 18 19 20 21 22 23 24 25 2…" at bounding box center [1004, 448] width 32 height 29
type input "11:30"
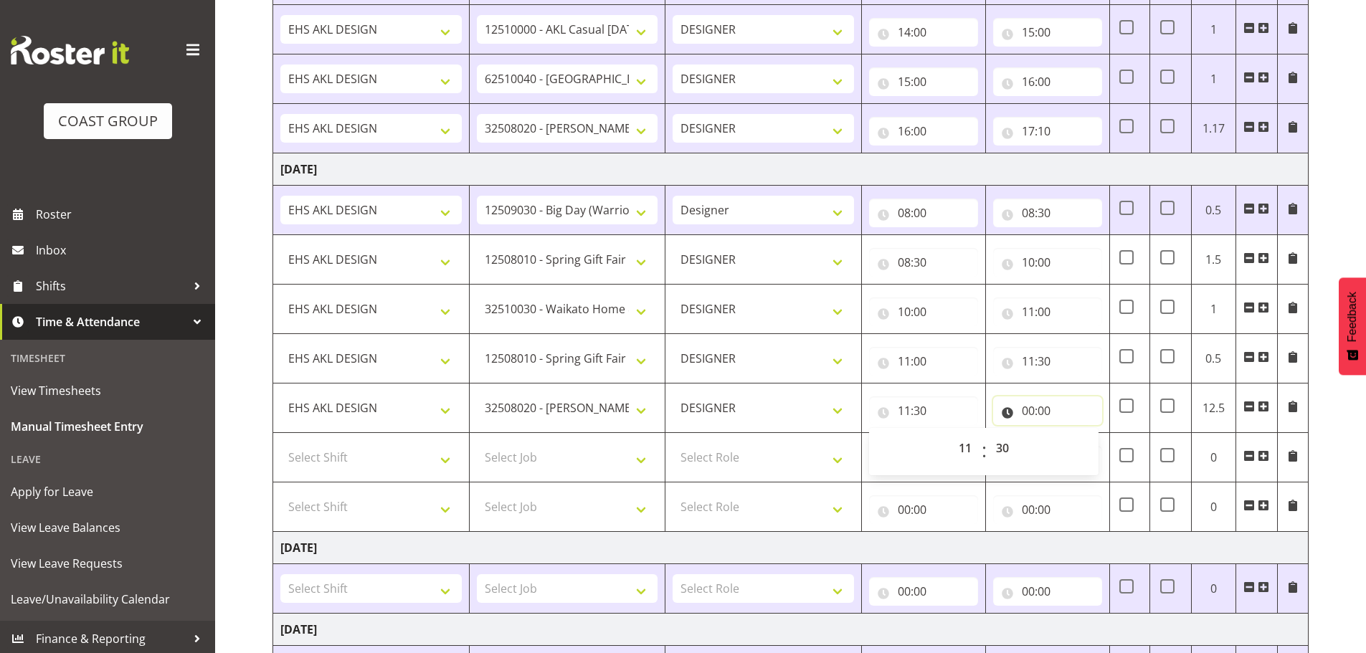
click at [1051, 404] on input "00:00" at bounding box center [1047, 411] width 109 height 29
click at [1074, 445] on div "00 01 02 03 04 05 06 07 08 09 10 11 12 13 14 15 16 17 18 19 20 21 22 23" at bounding box center [1090, 452] width 32 height 36
drag, startPoint x: 1089, startPoint y: 445, endPoint x: 1092, endPoint y: 435, distance: 10.4
click at [1089, 445] on select "00 01 02 03 04 05 06 07 08 09 10 11 12 13 14 15 16 17 18 19 20 21 22 23" at bounding box center [1091, 448] width 32 height 29
select select "13"
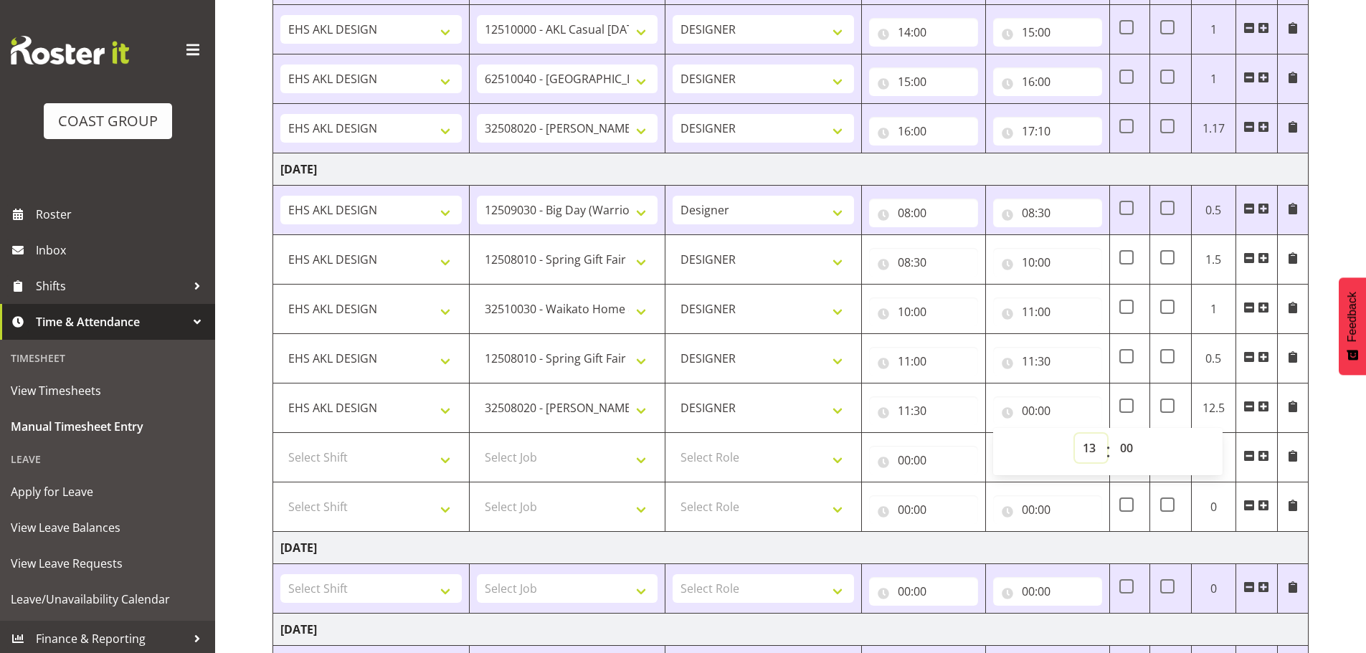
click at [1075, 434] on select "00 01 02 03 04 05 06 07 08 09 10 11 12 13 14 15 16 17 18 19 20 21 22 23" at bounding box center [1091, 448] width 32 height 29
type input "13:00"
drag, startPoint x: 386, startPoint y: 460, endPoint x: 382, endPoint y: 471, distance: 12.0
click at [386, 460] on select "Select Shift EHS AKL DESIGN" at bounding box center [370, 457] width 181 height 29
select select "1321"
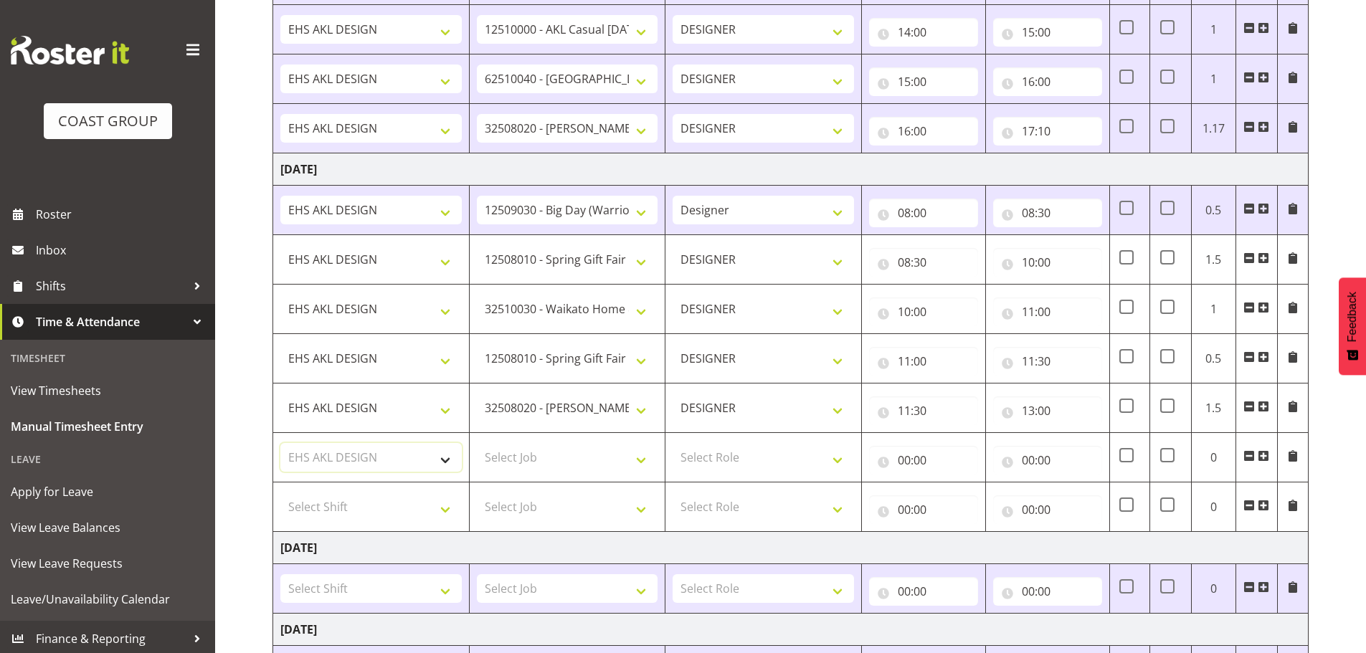
click at [280, 443] on select "Select Shift EHS AKL DESIGN" at bounding box center [370, 457] width 181 height 29
click at [538, 435] on td "Select Job 1 Carlton Events 1 [PERSON_NAME][GEOGRAPHIC_DATA] 1 [PERSON_NAME][GE…" at bounding box center [567, 457] width 197 height 49
click at [541, 448] on select "Select Job 1 Carlton Events 1 [PERSON_NAME][GEOGRAPHIC_DATA] 1 [PERSON_NAME][GE…" at bounding box center [567, 457] width 181 height 29
select select "10172"
click at [477, 443] on select "Select Job 1 Carlton Events 1 [PERSON_NAME][GEOGRAPHIC_DATA] 1 [PERSON_NAME][GE…" at bounding box center [567, 457] width 181 height 29
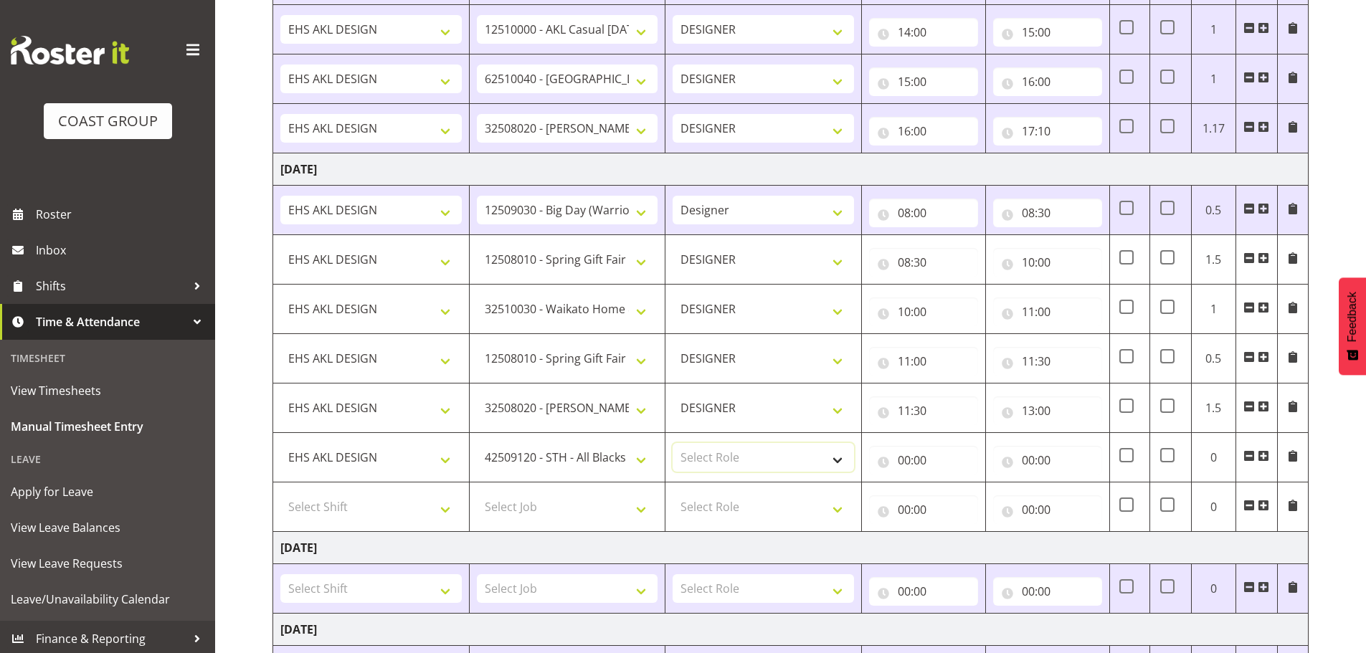
click at [745, 459] on select "Select Role DESIGNER Designer" at bounding box center [763, 457] width 181 height 29
select select "215"
click at [673, 443] on select "Select Role DESIGNER Designer" at bounding box center [763, 457] width 181 height 29
click at [921, 458] on input "00:00" at bounding box center [923, 460] width 109 height 29
click at [955, 498] on select "00 01 02 03 04 05 06 07 08 09 10 11 12 13 14 15 16 17 18 19 20 21 22 23" at bounding box center [967, 497] width 32 height 29
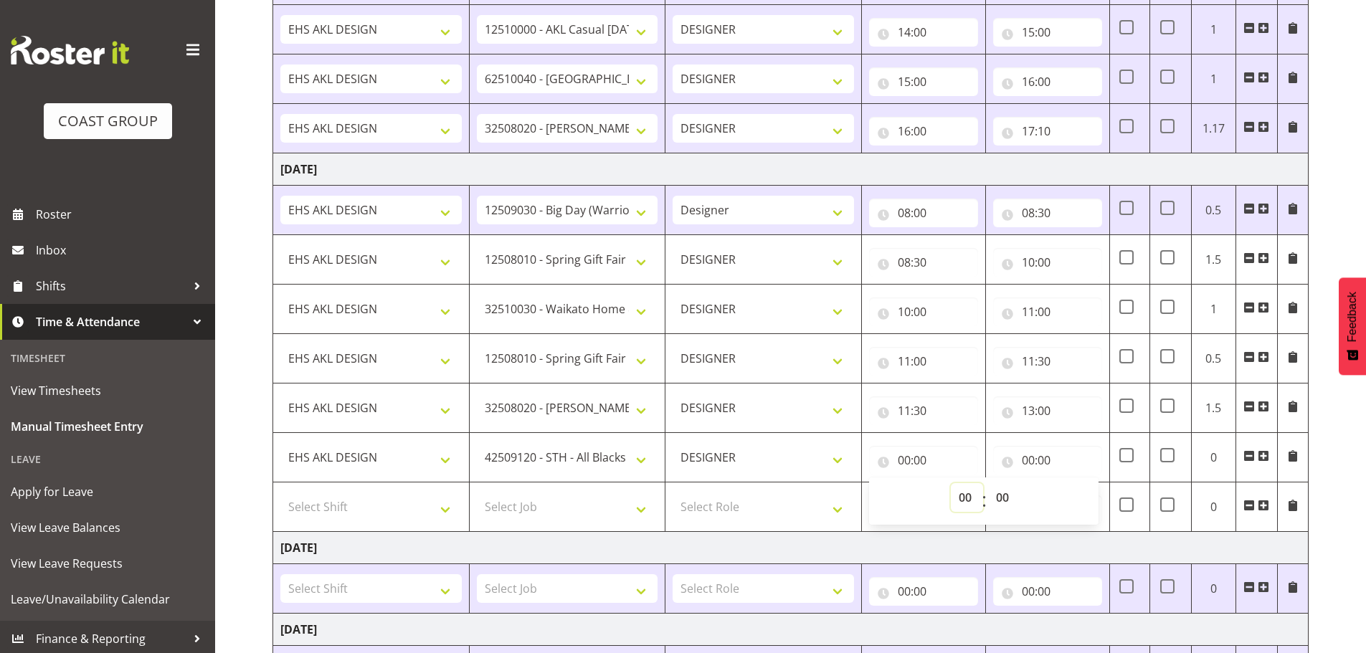
select select "13"
click at [951, 483] on select "00 01 02 03 04 05 06 07 08 09 10 11 12 13 14 15 16 17 18 19 20 21 22 23" at bounding box center [967, 497] width 32 height 29
type input "13:00"
click at [1024, 450] on input "00:00" at bounding box center [1047, 460] width 109 height 29
click at [1090, 491] on select "00 01 02 03 04 05 06 07 08 09 10 11 12 13 14 15 16 17 18 19 20 21 22 23" at bounding box center [1091, 497] width 32 height 29
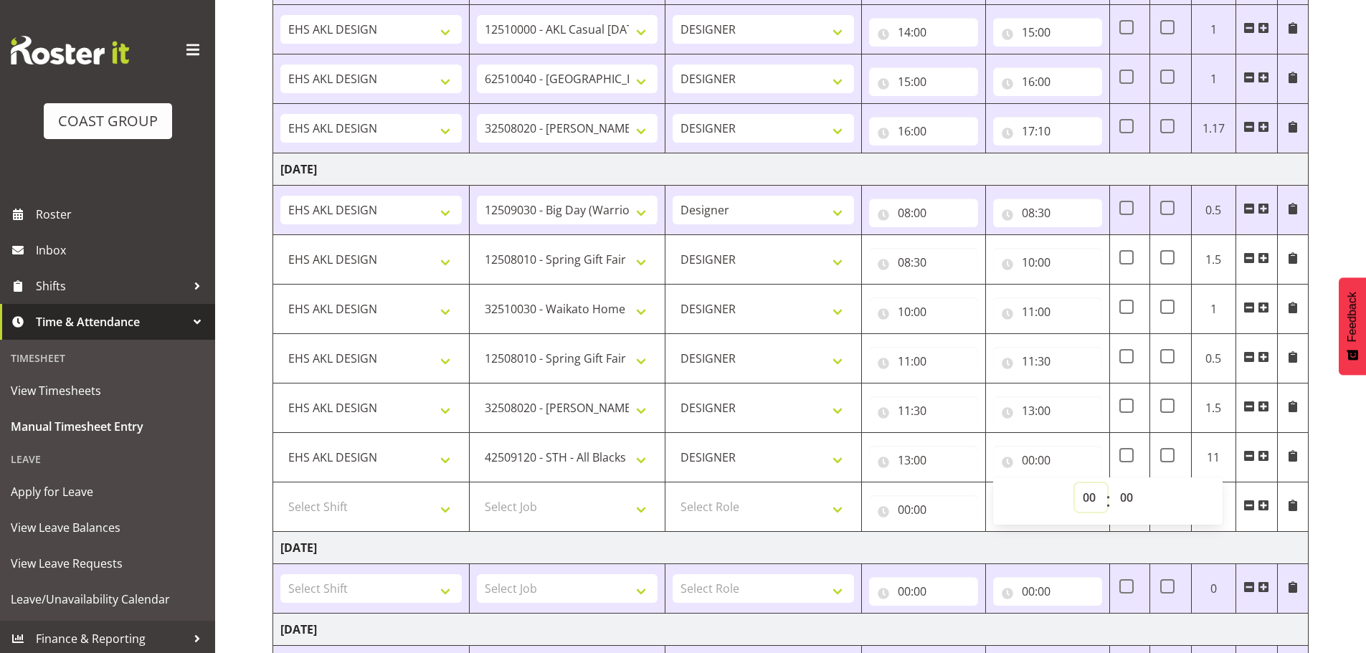
select select "16"
click at [1075, 483] on select "00 01 02 03 04 05 06 07 08 09 10 11 12 13 14 15 16 17 18 19 20 21 22 23" at bounding box center [1091, 497] width 32 height 29
type input "16:00"
click at [1354, 481] on div "[DATE] - [DATE] MEA - Meal Allowance AWA - Away Allowence Shift Job Role Start …" at bounding box center [820, 187] width 1094 height 1505
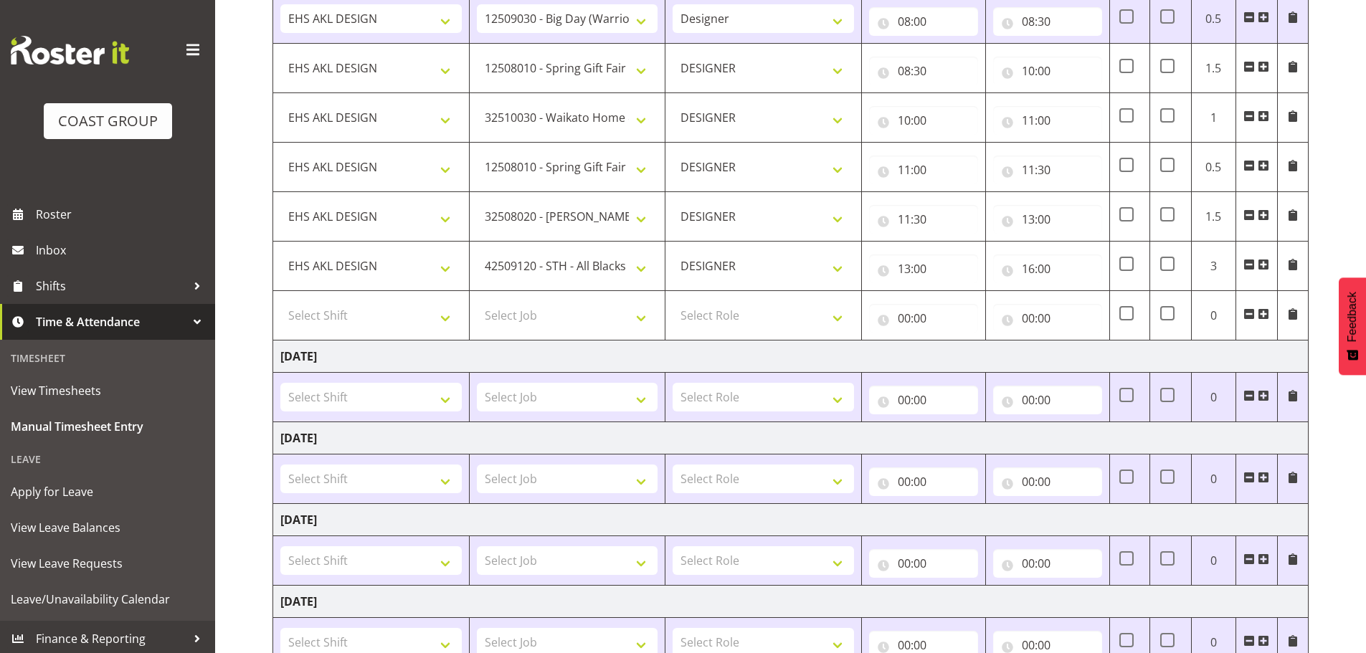
scroll to position [979, 0]
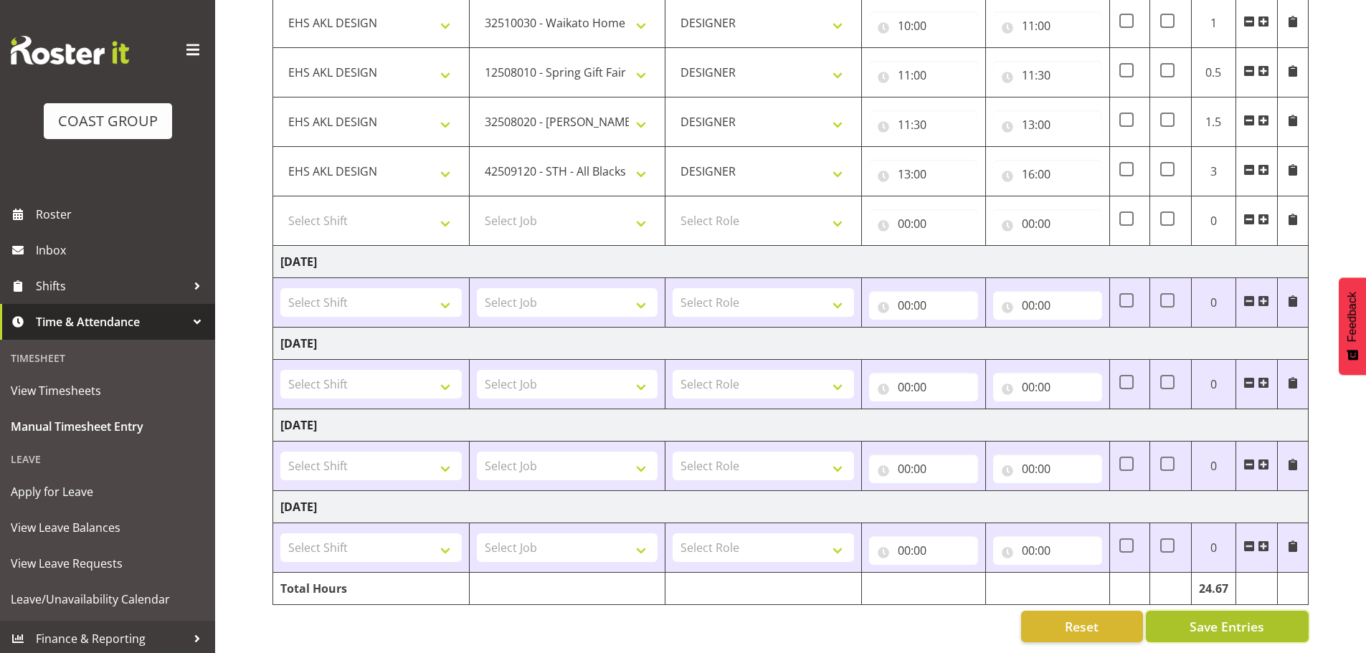
click at [1211, 619] on span "Save Entries" at bounding box center [1227, 627] width 75 height 19
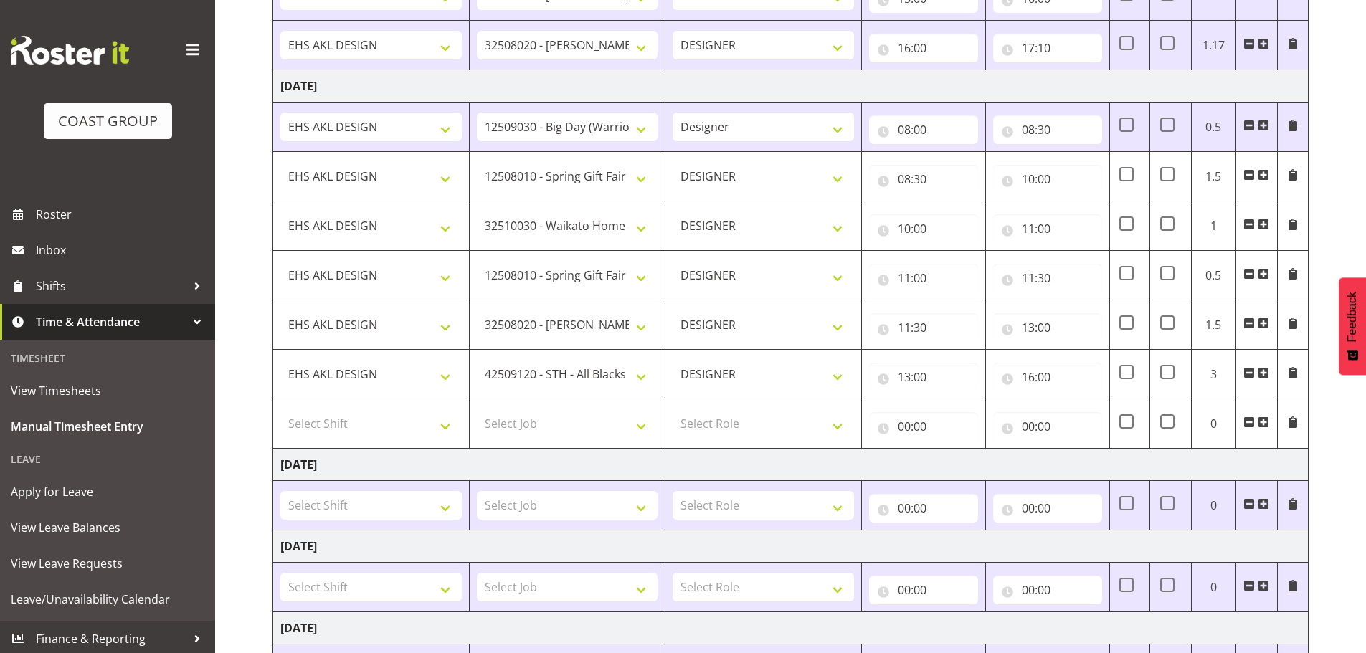
scroll to position [764, 0]
select select "8514"
select select "215"
type input "08:30"
type input "10:00"
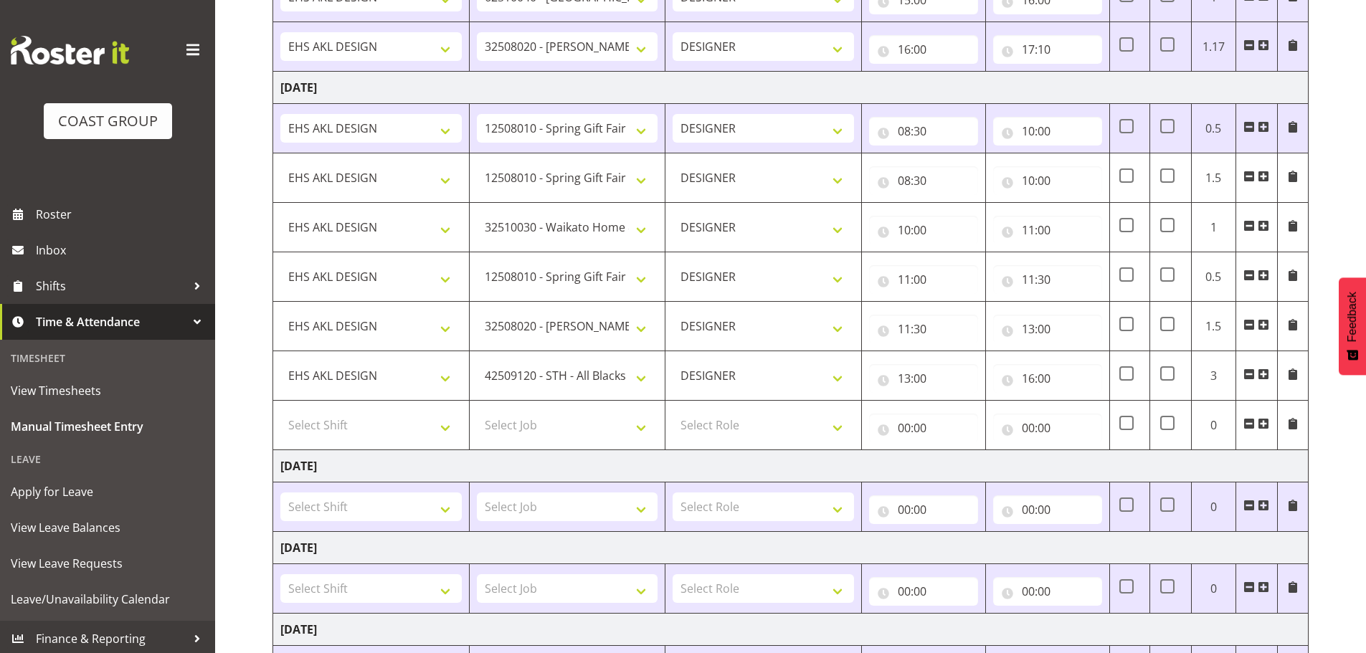
select select "9140"
type input "10:00"
type input "11:00"
select select "8514"
type input "11:00"
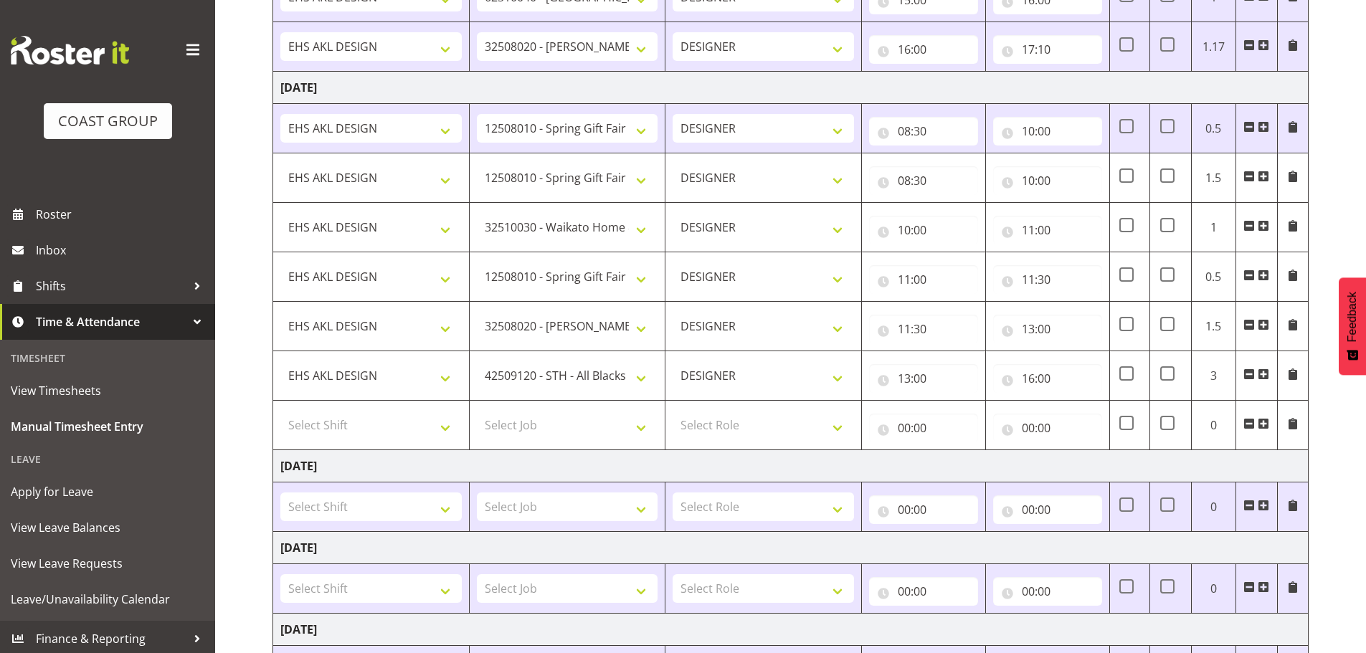
type input "11:30"
select select "8933"
type input "11:30"
type input "13:00"
select select "10172"
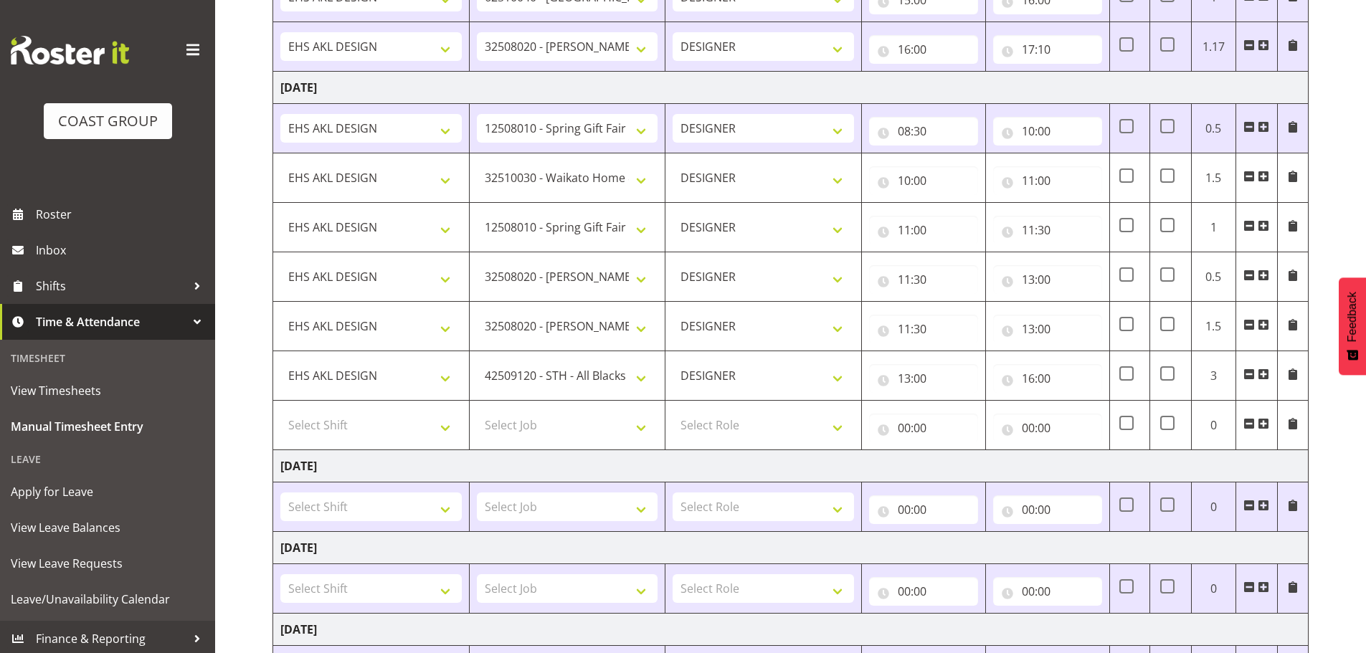
type input "13:00"
type input "16:00"
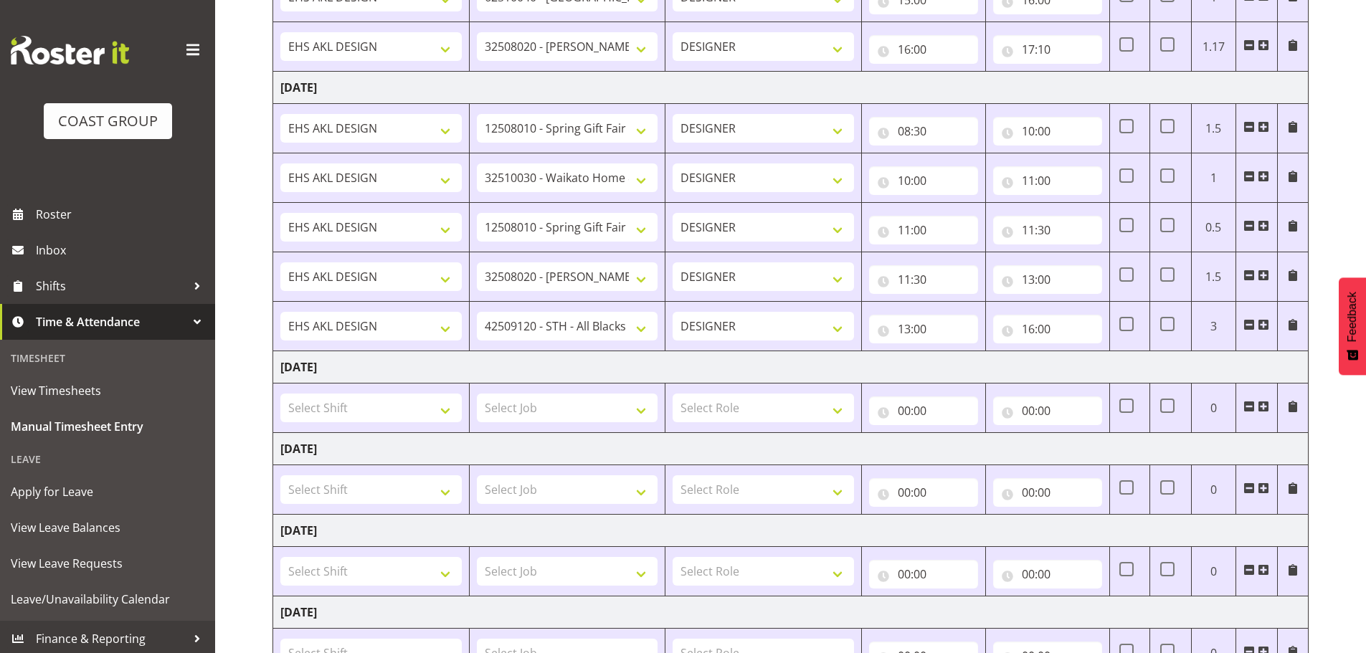
scroll to position [692, 0]
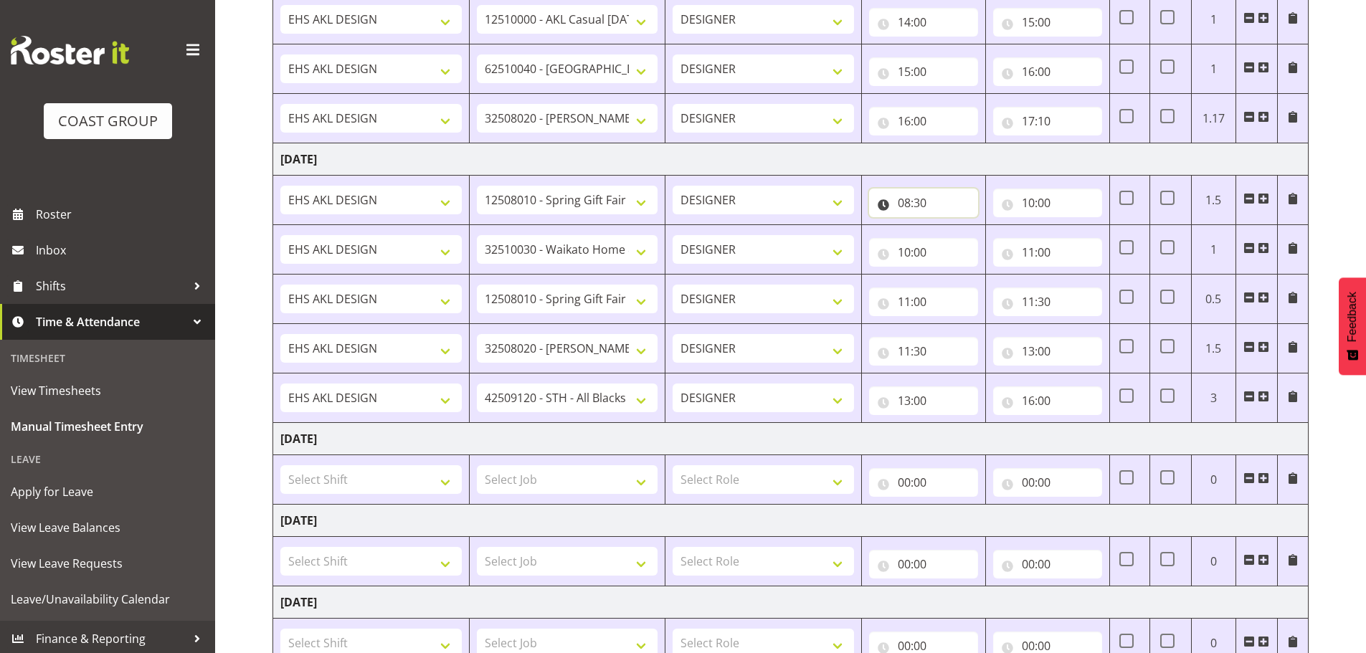
click at [908, 196] on input "08:30" at bounding box center [923, 203] width 109 height 29
click at [994, 237] on select "00 01 02 03 04 05 06 07 08 09 10 11 12 13 14 15 16 17 18 19 20 21 22 23 24 25 2…" at bounding box center [1004, 240] width 32 height 29
select select "0"
click at [988, 226] on select "00 01 02 03 04 05 06 07 08 09 10 11 12 13 14 15 16 17 18 19 20 21 22 23 24 25 2…" at bounding box center [1004, 240] width 32 height 29
type input "08:00"
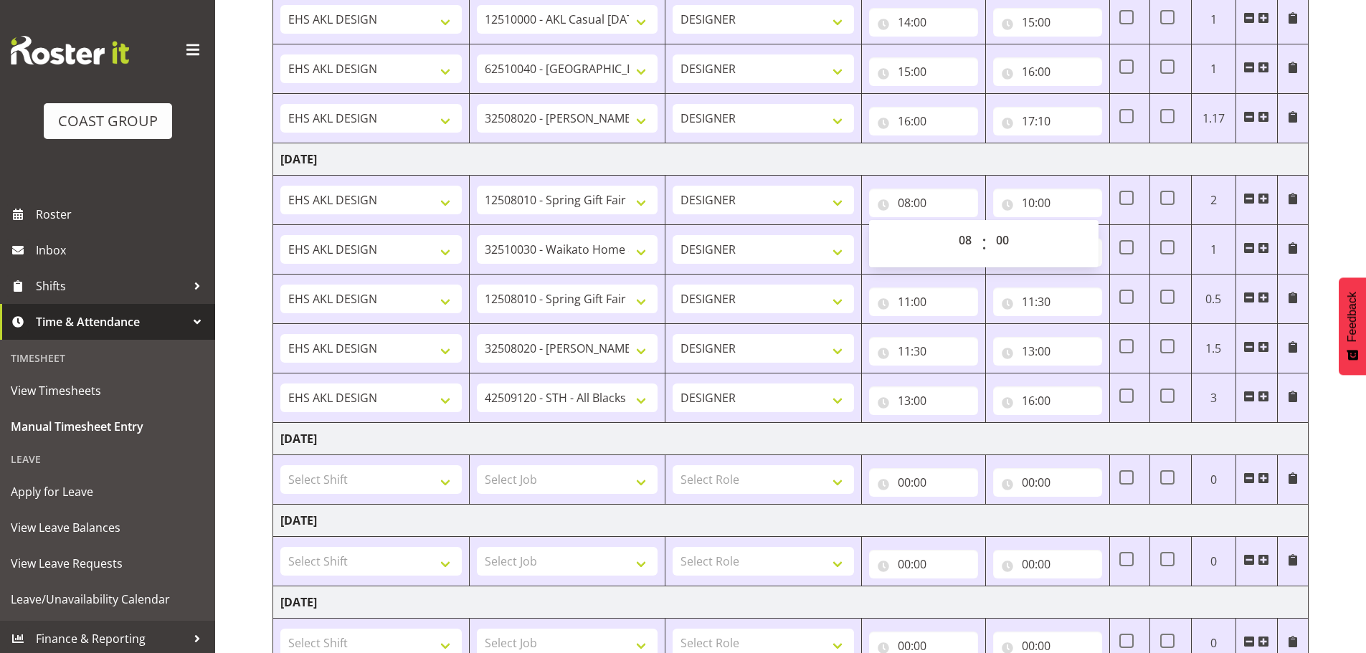
click at [1013, 435] on td "[DATE]" at bounding box center [791, 439] width 1036 height 32
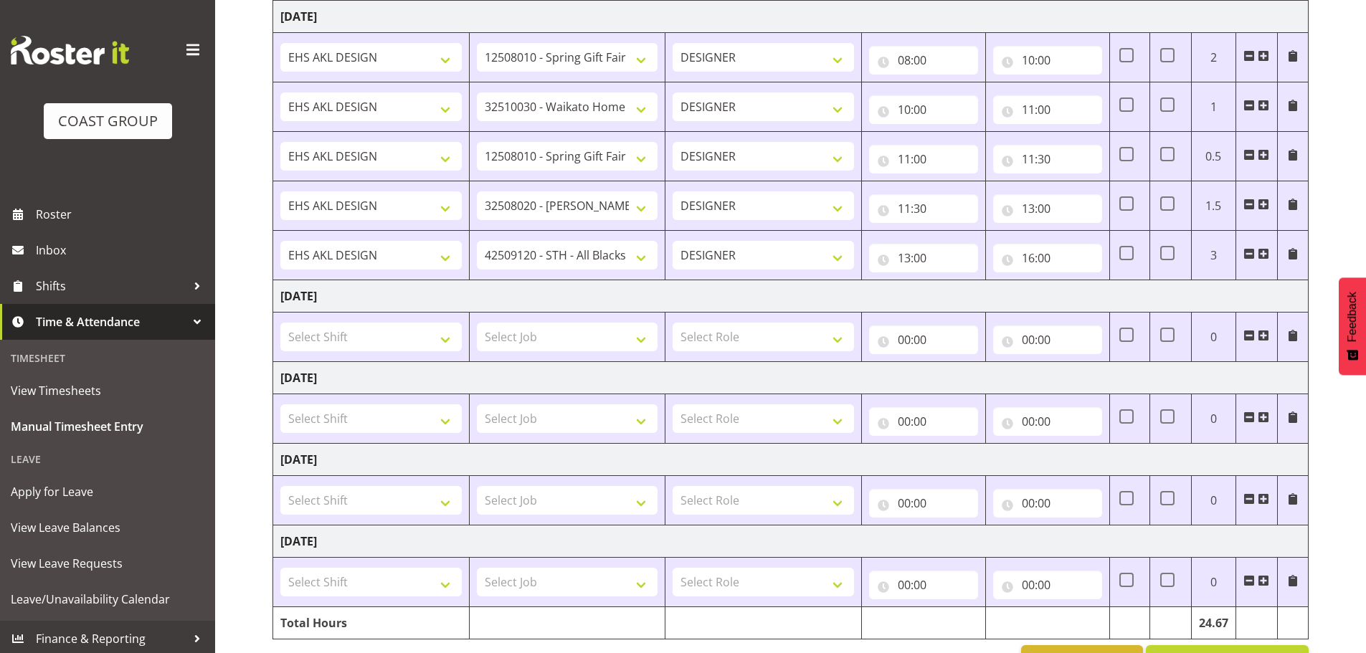
scroll to position [880, 0]
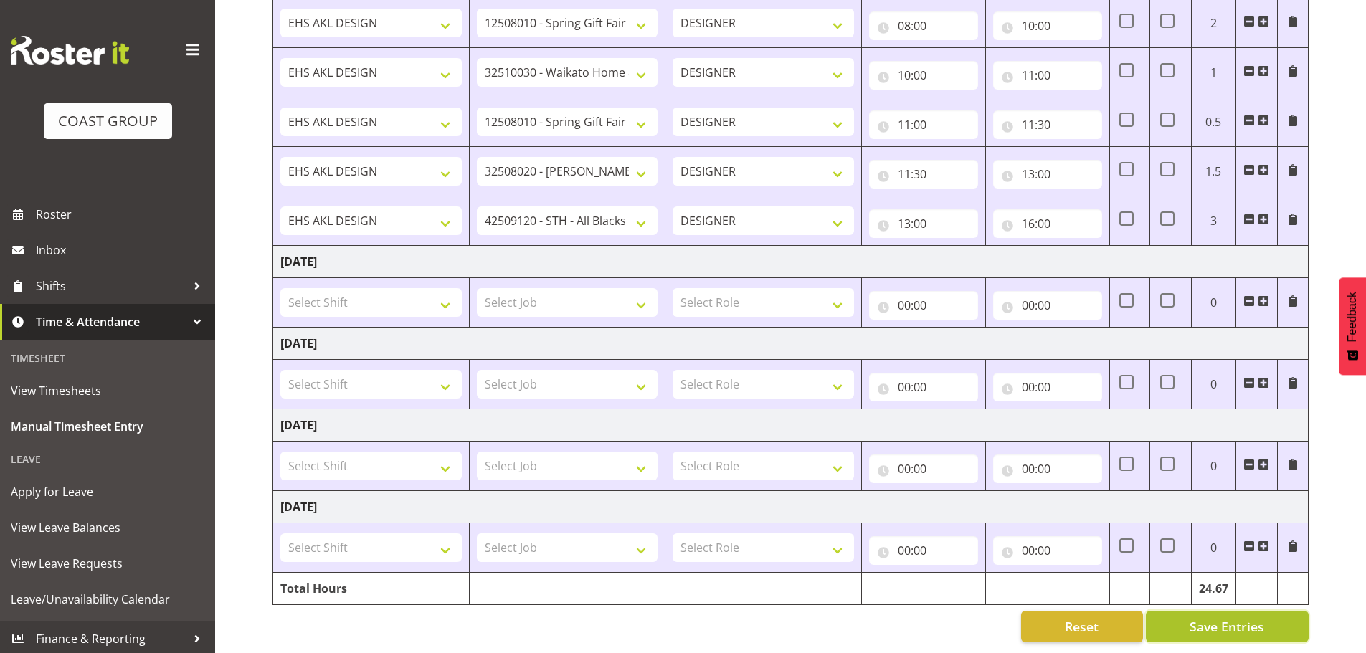
click at [1219, 618] on span "Save Entries" at bounding box center [1227, 627] width 75 height 19
